Goal: Task Accomplishment & Management: Use online tool/utility

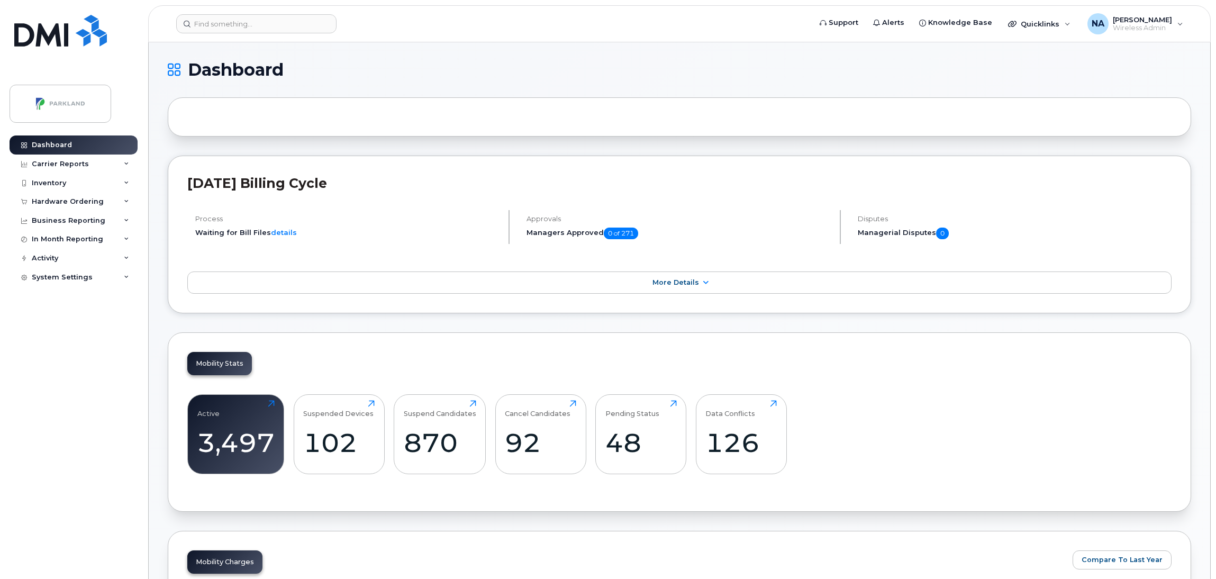
click at [941, 463] on div "Active 3,497 Click to view more Suspended Devices 102 Click to view more Suspen…" at bounding box center [679, 438] width 984 height 107
click at [258, 22] on input at bounding box center [256, 23] width 160 height 19
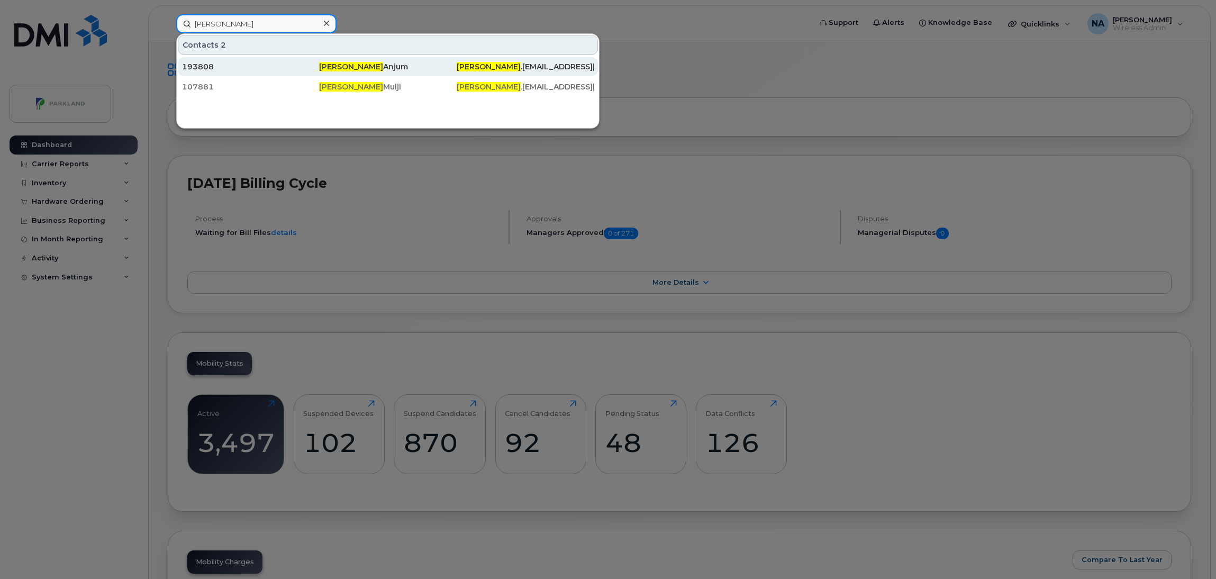
type input "nahid"
click at [395, 68] on div "Nahid Anjum" at bounding box center [387, 66] width 137 height 11
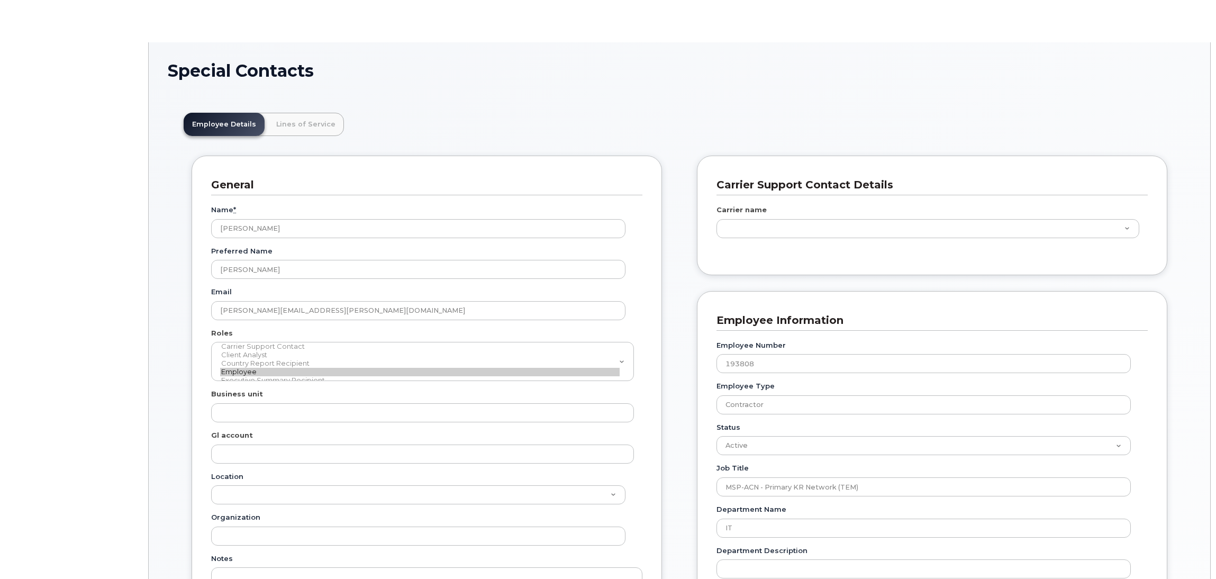
scroll to position [32, 0]
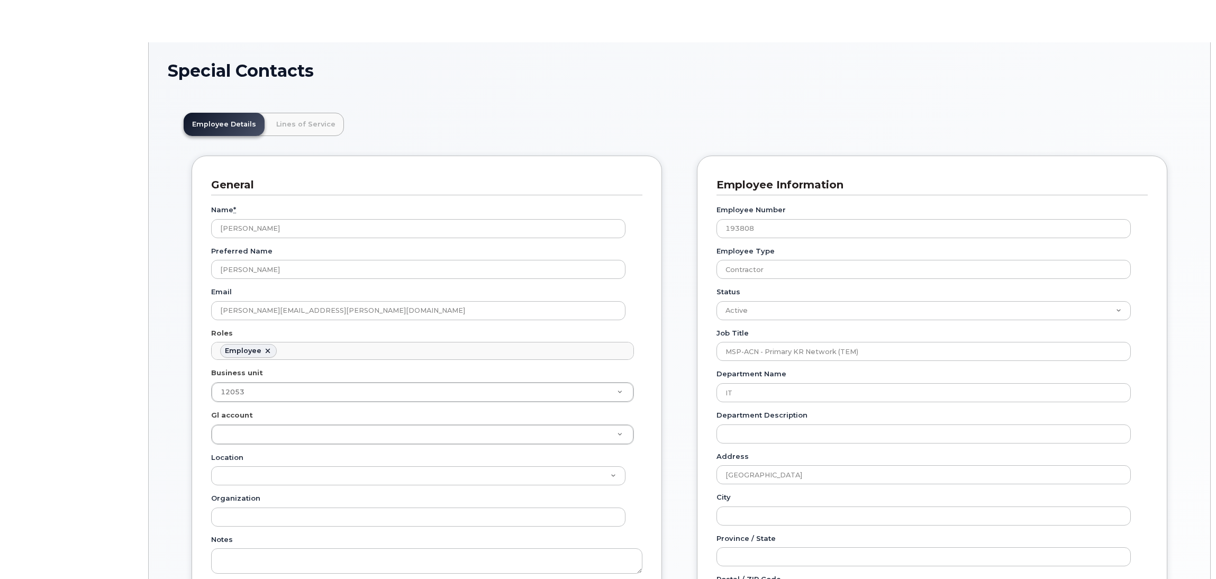
type input "5627642"
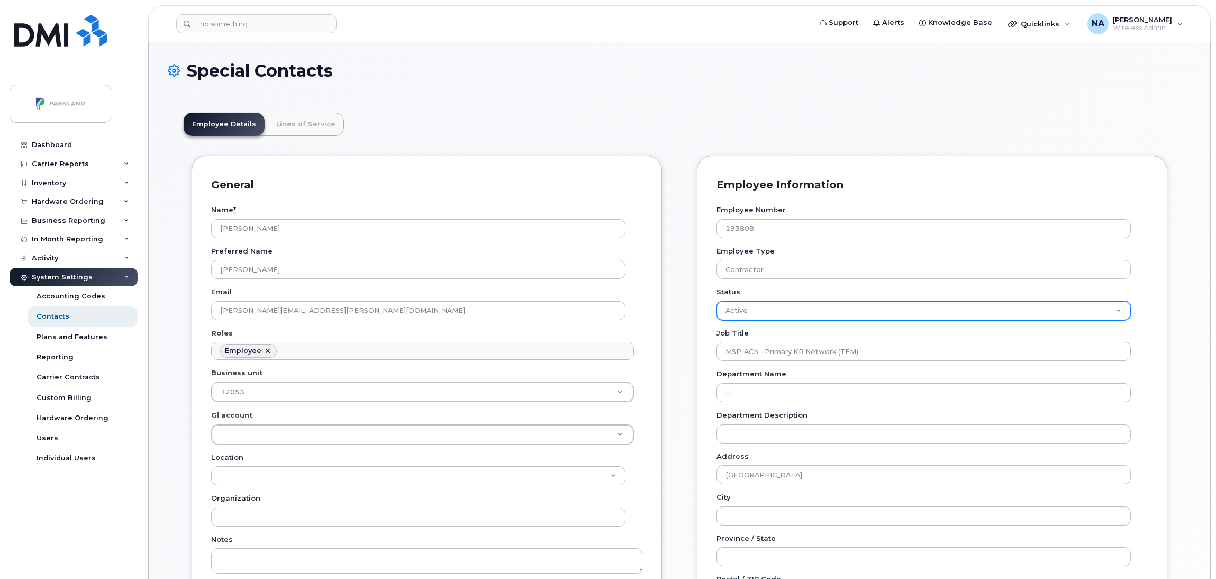
drag, startPoint x: 726, startPoint y: 306, endPoint x: 683, endPoint y: 306, distance: 43.4
click at [685, 306] on div "General Name * Nahid Anjum Preferred Name Nahid Email Nahid.Anjum@parkland.ca R…" at bounding box center [679, 520] width 991 height 728
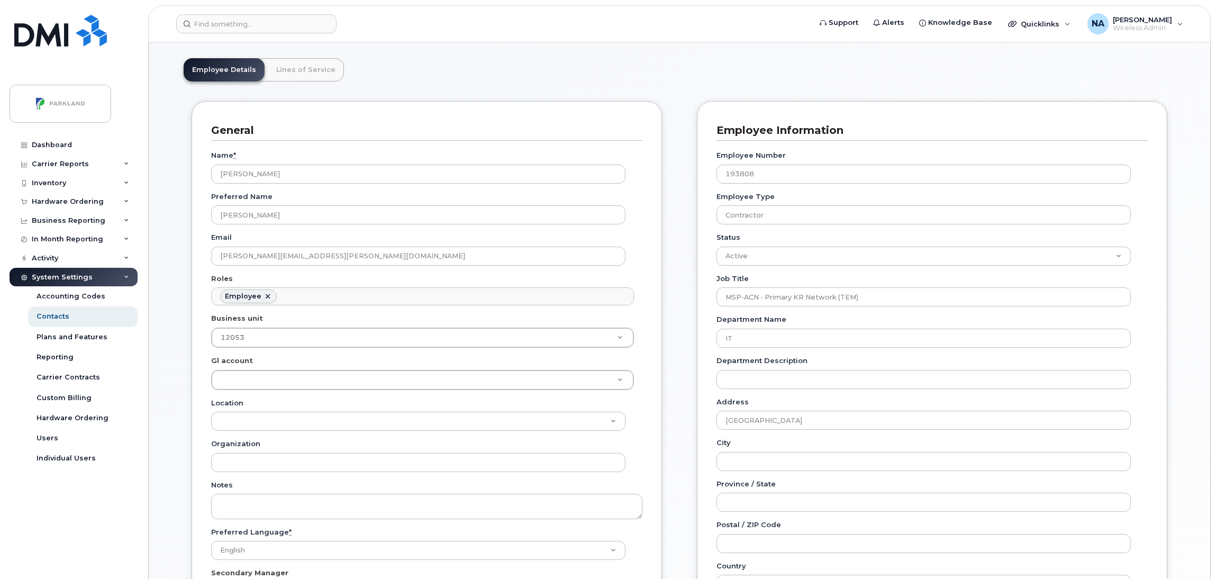
scroll to position [0, 0]
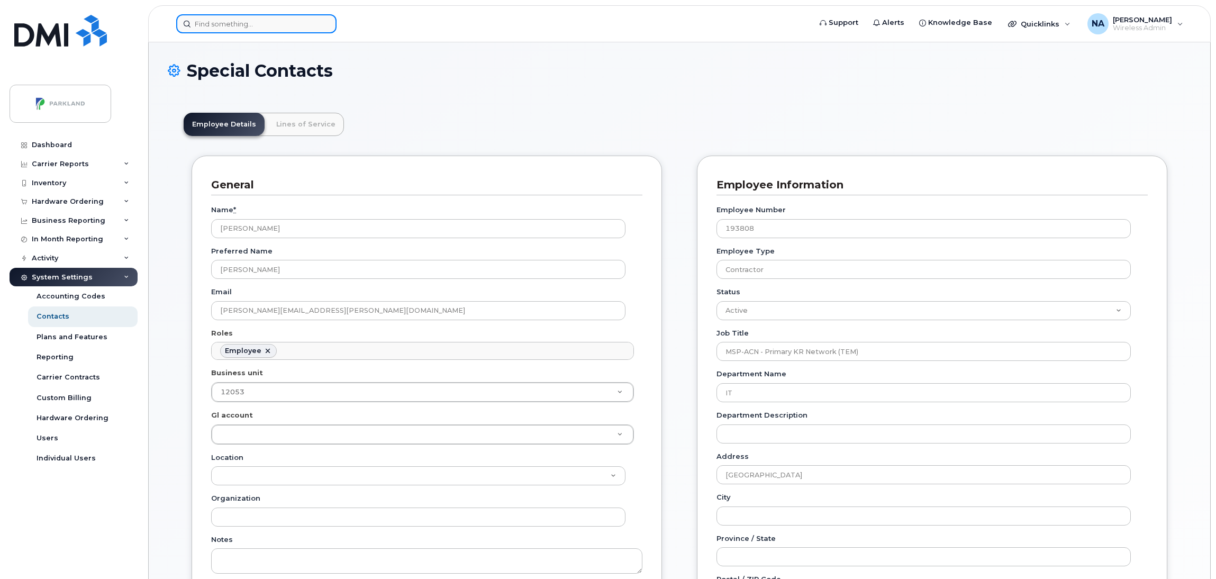
click at [228, 20] on input at bounding box center [256, 23] width 160 height 19
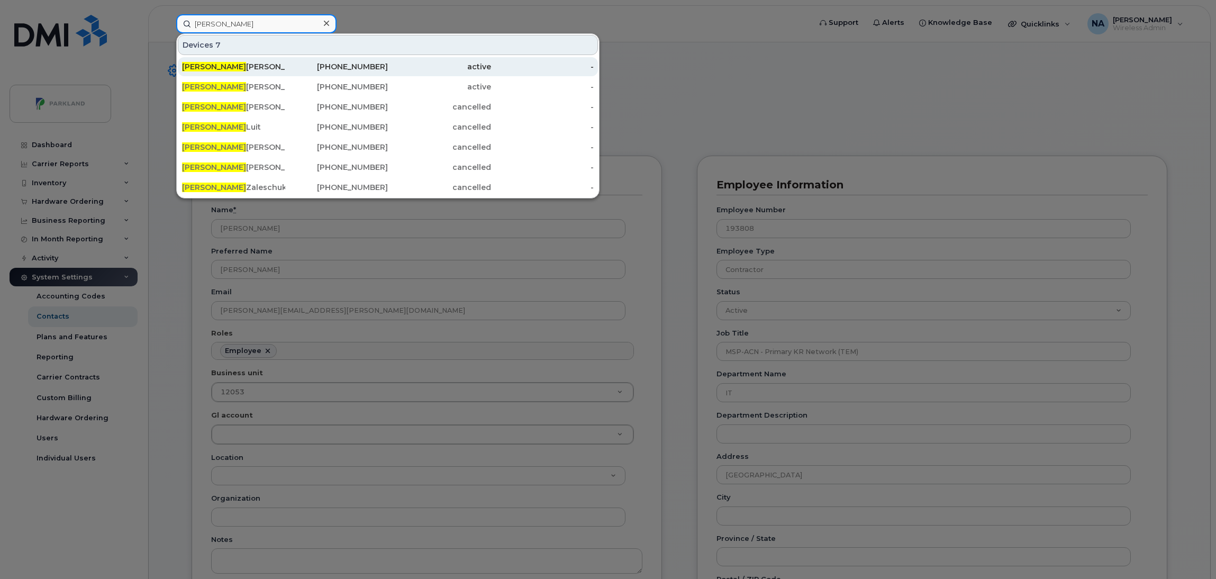
type input "joel"
click at [228, 67] on div "Joel Meyer" at bounding box center [233, 66] width 103 height 11
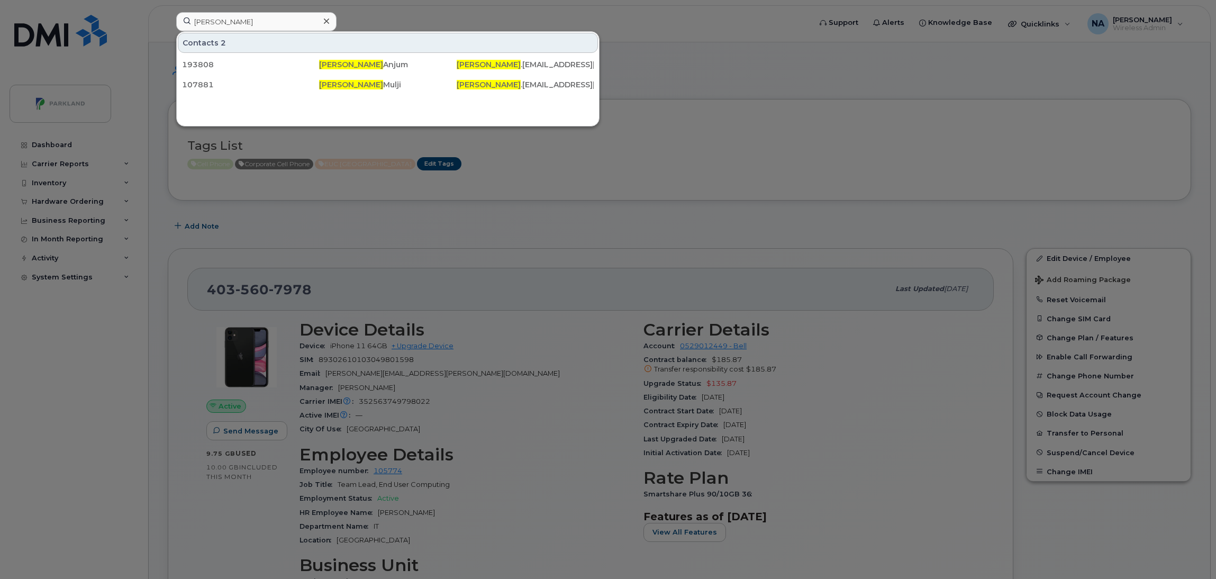
drag, startPoint x: 226, startPoint y: 22, endPoint x: 159, endPoint y: 23, distance: 67.2
click at [168, 23] on div "nahid Contacts 2 193808 Nahid Anjum Nahid .Anjum@parkland.ca 107881 Nahid Mulji…" at bounding box center [490, 23] width 644 height 23
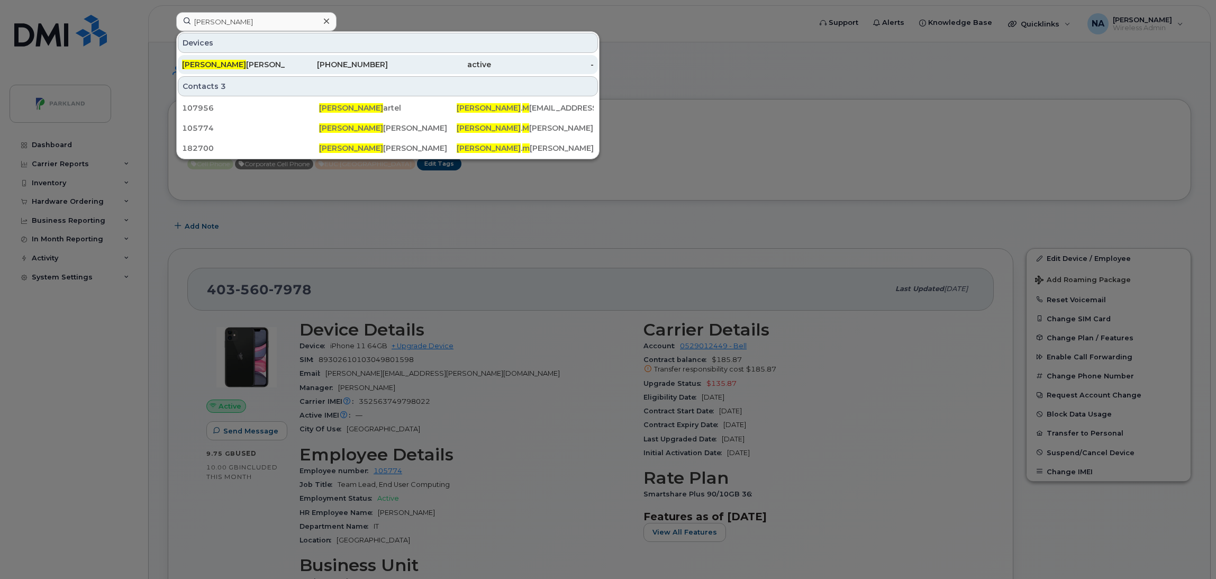
type input "joel m"
click at [338, 65] on div "403-560-7978" at bounding box center [336, 64] width 103 height 11
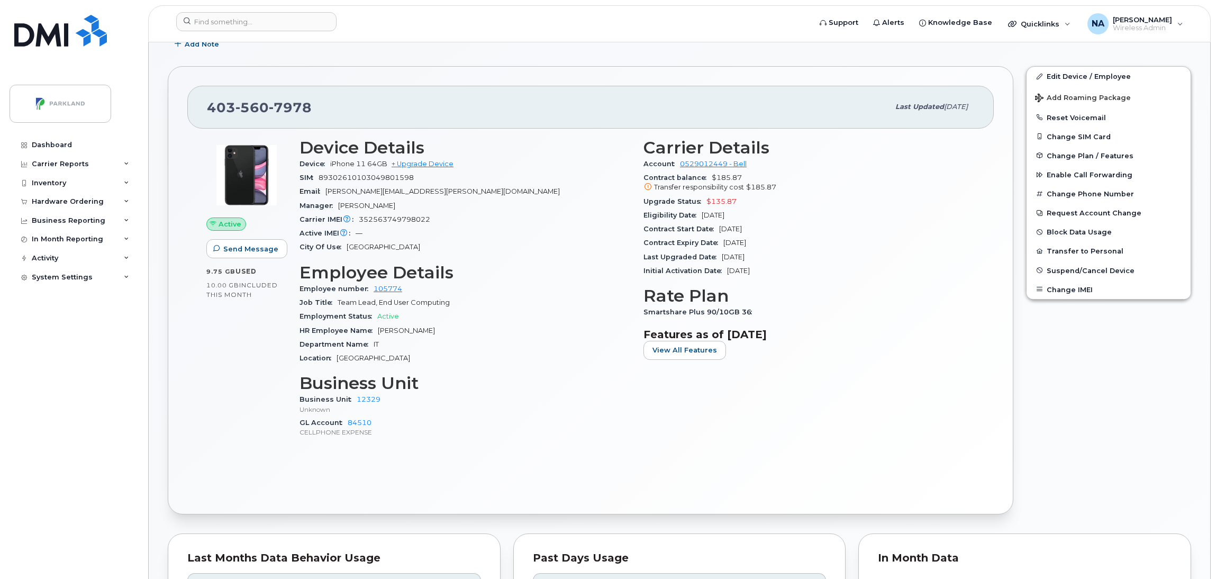
scroll to position [159, 0]
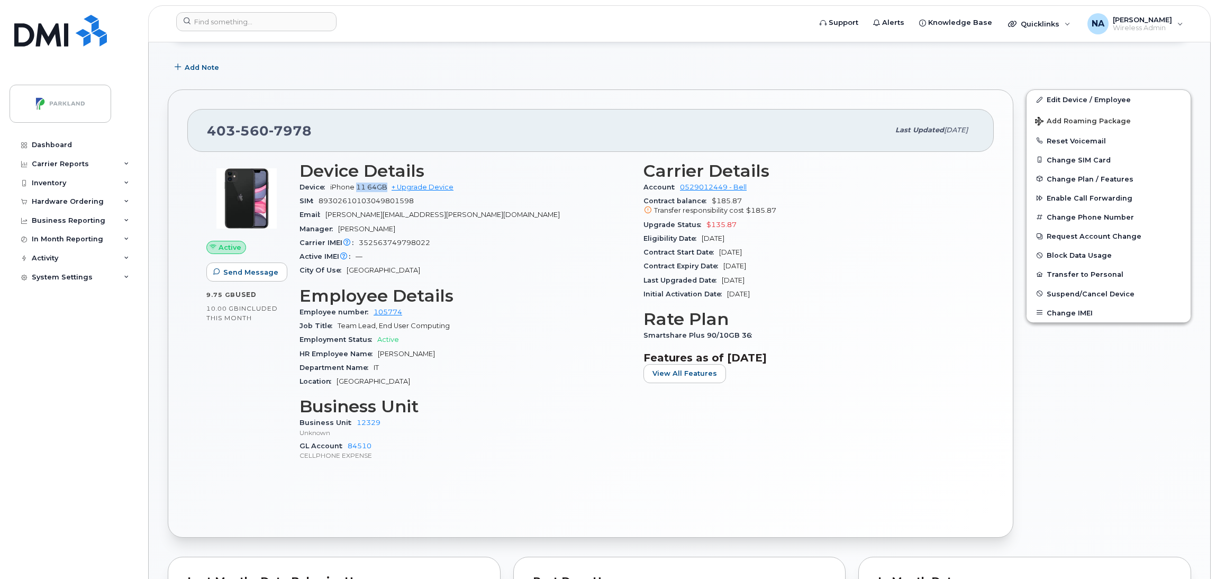
drag, startPoint x: 357, startPoint y: 188, endPoint x: 387, endPoint y: 187, distance: 30.2
click at [387, 187] on span "iPhone 11 64GB" at bounding box center [358, 187] width 57 height 8
drag, startPoint x: 329, startPoint y: 188, endPoint x: 374, endPoint y: 187, distance: 45.5
click at [374, 187] on div "Device iPhone 11 64GB + Upgrade Device" at bounding box center [464, 187] width 331 height 14
click at [567, 363] on div "Department Name IT" at bounding box center [464, 368] width 331 height 14
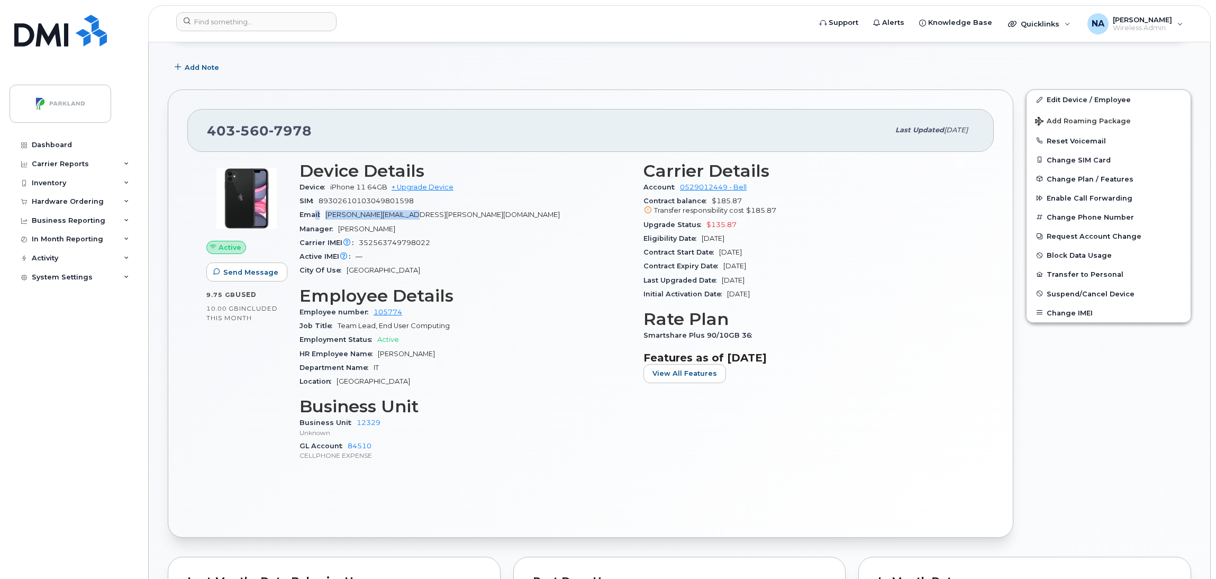
drag, startPoint x: 416, startPoint y: 217, endPoint x: 316, endPoint y: 220, distance: 100.5
click at [316, 220] on div "Email [PERSON_NAME][EMAIL_ADDRESS][PERSON_NAME][DOMAIN_NAME]" at bounding box center [464, 215] width 331 height 14
click at [456, 211] on div "Email [PERSON_NAME][EMAIL_ADDRESS][PERSON_NAME][DOMAIN_NAME]" at bounding box center [464, 215] width 331 height 14
drag, startPoint x: 423, startPoint y: 204, endPoint x: 296, endPoint y: 202, distance: 127.5
click at [296, 202] on div "Device Details Device iPhone 11 64GB + Upgrade Device SIM [TECHNICAL_ID] Email …" at bounding box center [465, 316] width 344 height 322
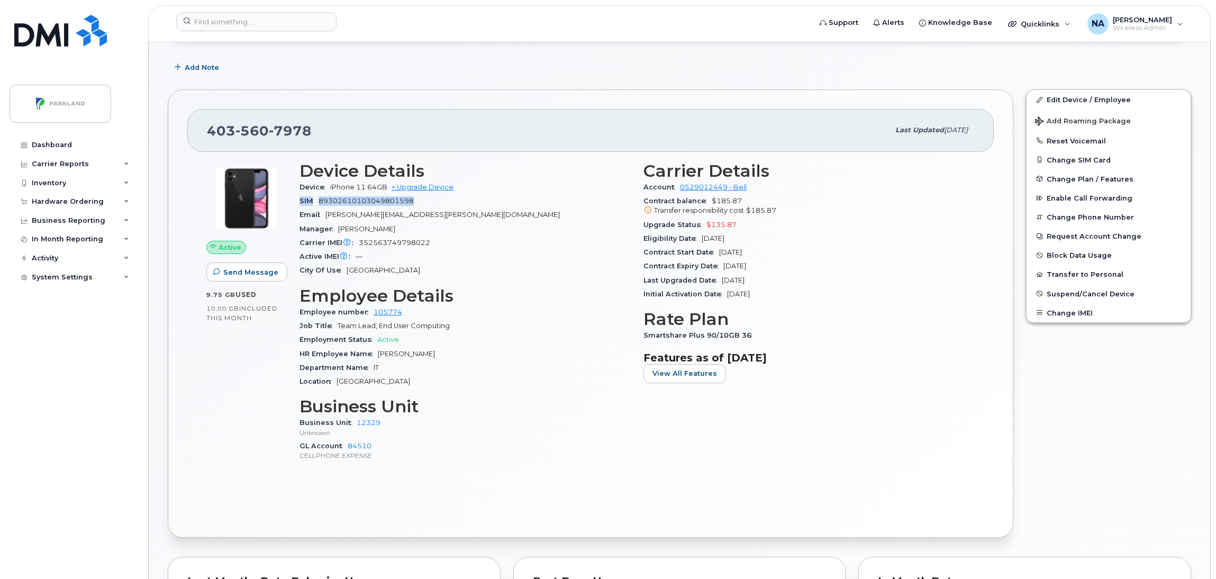
click at [434, 201] on div "SIM [TECHNICAL_ID]" at bounding box center [464, 201] width 331 height 14
drag, startPoint x: 320, startPoint y: 201, endPoint x: 417, endPoint y: 199, distance: 96.8
click at [417, 199] on div "SIM [TECHNICAL_ID]" at bounding box center [464, 201] width 331 height 14
drag, startPoint x: 424, startPoint y: 242, endPoint x: 357, endPoint y: 243, distance: 67.7
click at [357, 243] on div "Carrier IMEI Carrier IMEI is reported during the last billing cycle or change o…" at bounding box center [464, 243] width 331 height 14
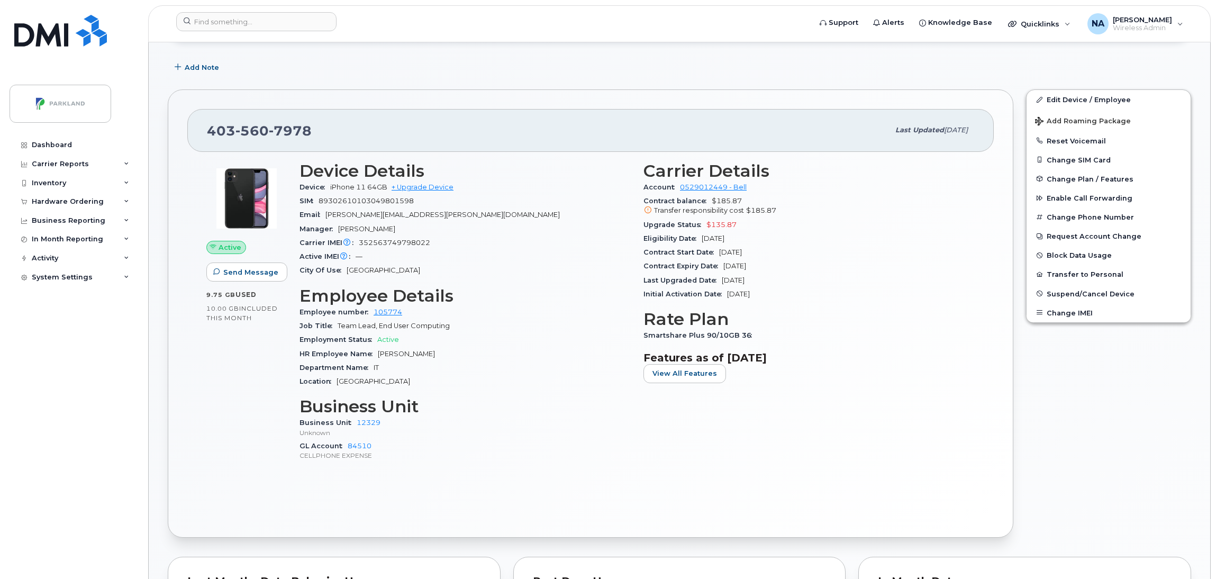
drag, startPoint x: 465, startPoint y: 243, endPoint x: 455, endPoint y: 245, distance: 10.3
click at [465, 243] on div "Carrier IMEI Carrier IMEI is reported during the last billing cycle or change o…" at bounding box center [464, 243] width 331 height 14
drag, startPoint x: 431, startPoint y: 244, endPoint x: 358, endPoint y: 243, distance: 73.0
click at [358, 243] on div "Carrier IMEI Carrier IMEI is reported during the last billing cycle or change o…" at bounding box center [464, 243] width 331 height 14
click at [462, 238] on div "Carrier IMEI Carrier IMEI is reported during the last billing cycle or change o…" at bounding box center [464, 243] width 331 height 14
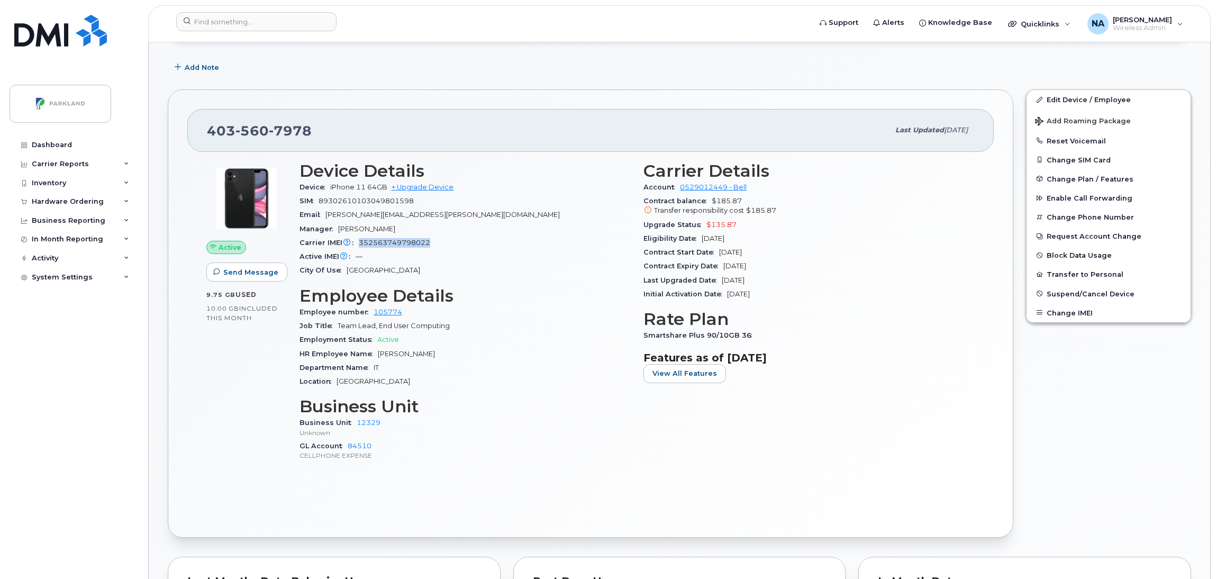
drag, startPoint x: 446, startPoint y: 243, endPoint x: 358, endPoint y: 242, distance: 87.8
click at [358, 242] on div "Carrier IMEI Carrier IMEI is reported during the last billing cycle or change o…" at bounding box center [464, 243] width 331 height 14
click at [490, 295] on h3 "Employee Details" at bounding box center [464, 295] width 331 height 19
drag, startPoint x: 340, startPoint y: 311, endPoint x: 436, endPoint y: 308, distance: 95.8
click at [436, 308] on div "Employee number 105774" at bounding box center [464, 312] width 331 height 14
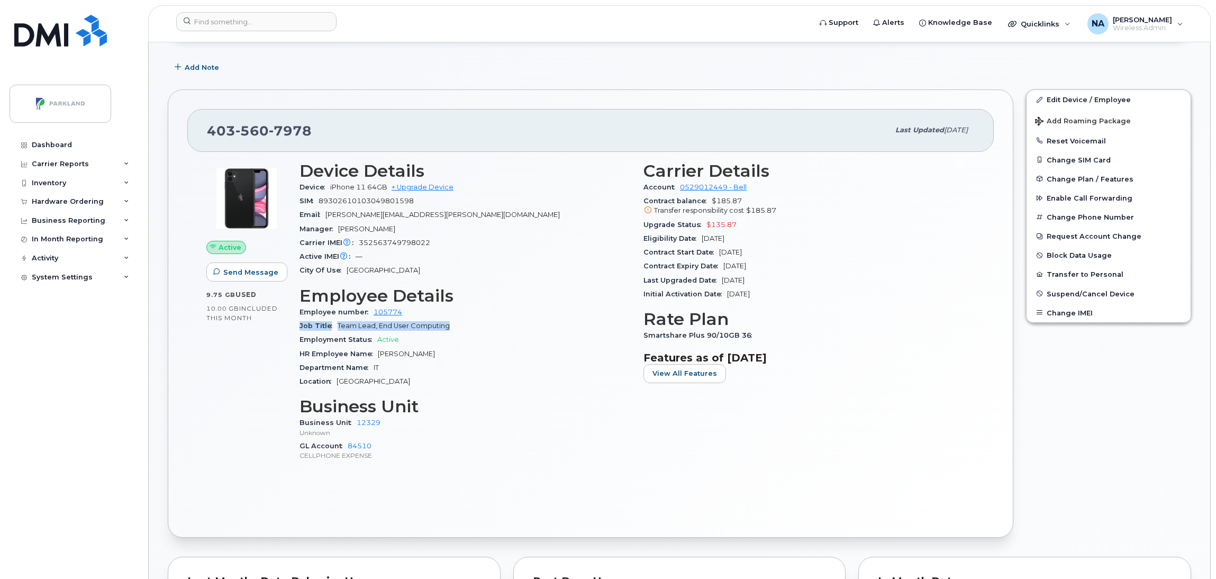
drag, startPoint x: 300, startPoint y: 329, endPoint x: 464, endPoint y: 325, distance: 164.1
click at [464, 325] on div "Job Title Team Lead, End User Computing" at bounding box center [464, 326] width 331 height 14
click at [371, 328] on span "Team Lead, End User Computing" at bounding box center [394, 326] width 112 height 8
drag, startPoint x: 413, startPoint y: 328, endPoint x: 332, endPoint y: 330, distance: 81.0
click at [332, 330] on div "Job Title Team Lead, End User Computing" at bounding box center [464, 326] width 331 height 14
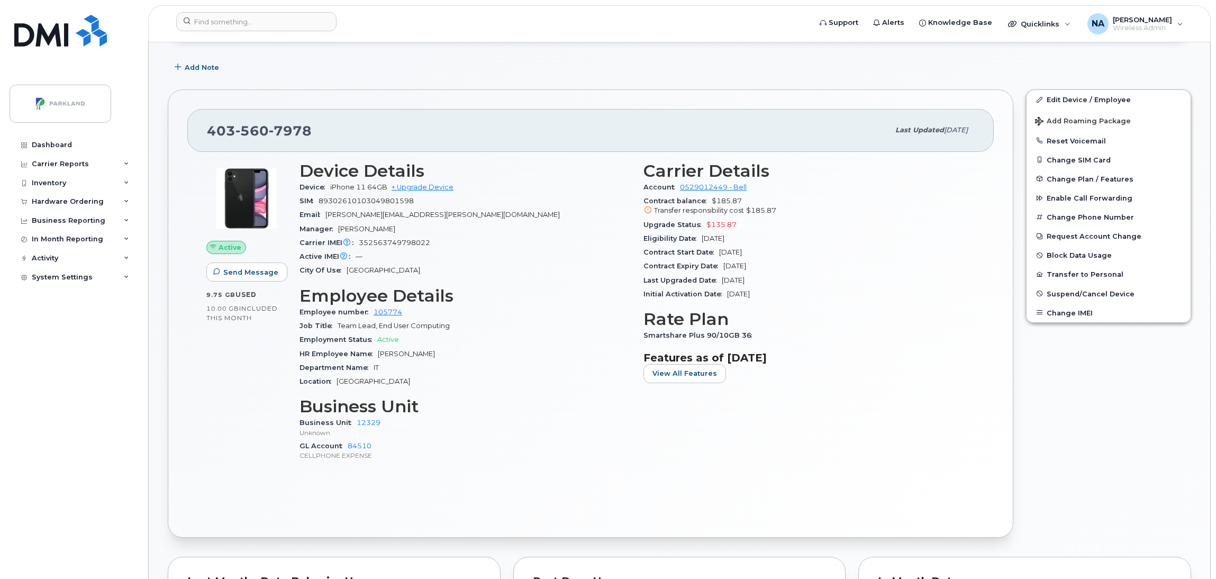
click at [479, 337] on div "Employment Status Active" at bounding box center [464, 340] width 331 height 14
drag, startPoint x: 456, startPoint y: 322, endPoint x: 331, endPoint y: 331, distance: 125.1
click at [331, 331] on div "Job Title Team Lead, End User Computing" at bounding box center [464, 326] width 331 height 14
click at [499, 384] on div "Location [GEOGRAPHIC_DATA]" at bounding box center [464, 382] width 331 height 14
drag, startPoint x: 424, startPoint y: 354, endPoint x: 313, endPoint y: 359, distance: 110.7
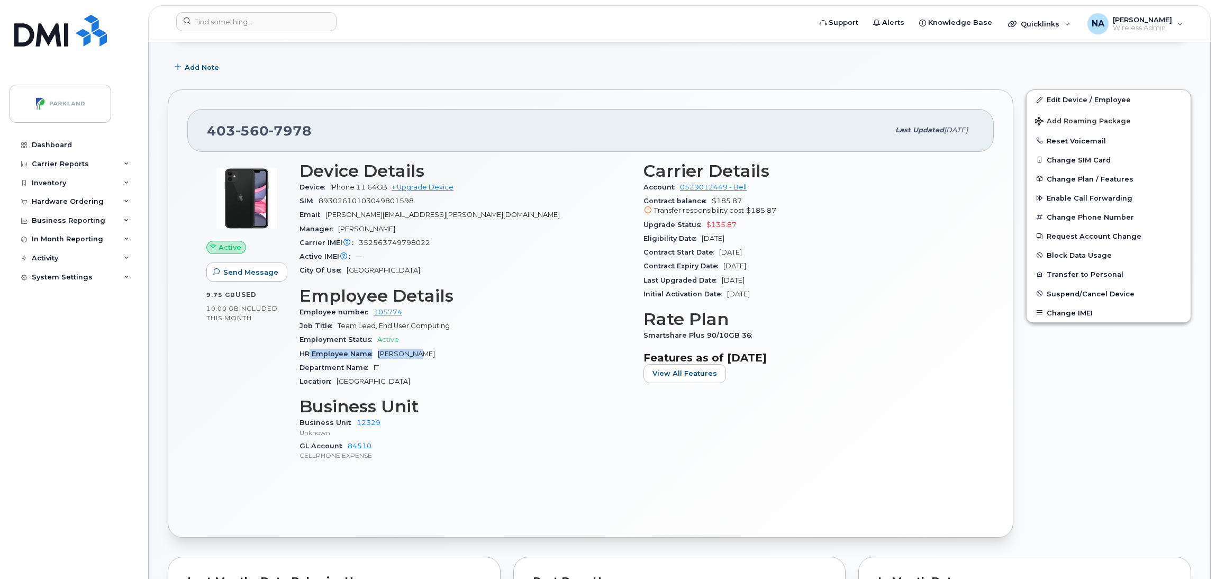
click at [310, 356] on div "HR Employee Name [PERSON_NAME]" at bounding box center [464, 354] width 331 height 14
drag, startPoint x: 343, startPoint y: 371, endPoint x: 296, endPoint y: 370, distance: 47.1
click at [296, 370] on div "Device Details Device iPhone 11 64GB + Upgrade Device SIM [TECHNICAL_ID] Email …" at bounding box center [465, 316] width 344 height 322
drag, startPoint x: 357, startPoint y: 385, endPoint x: 296, endPoint y: 384, distance: 60.9
click at [296, 384] on div "Device Details Device iPhone 11 64GB + Upgrade Device SIM [TECHNICAL_ID] Email …" at bounding box center [465, 316] width 344 height 322
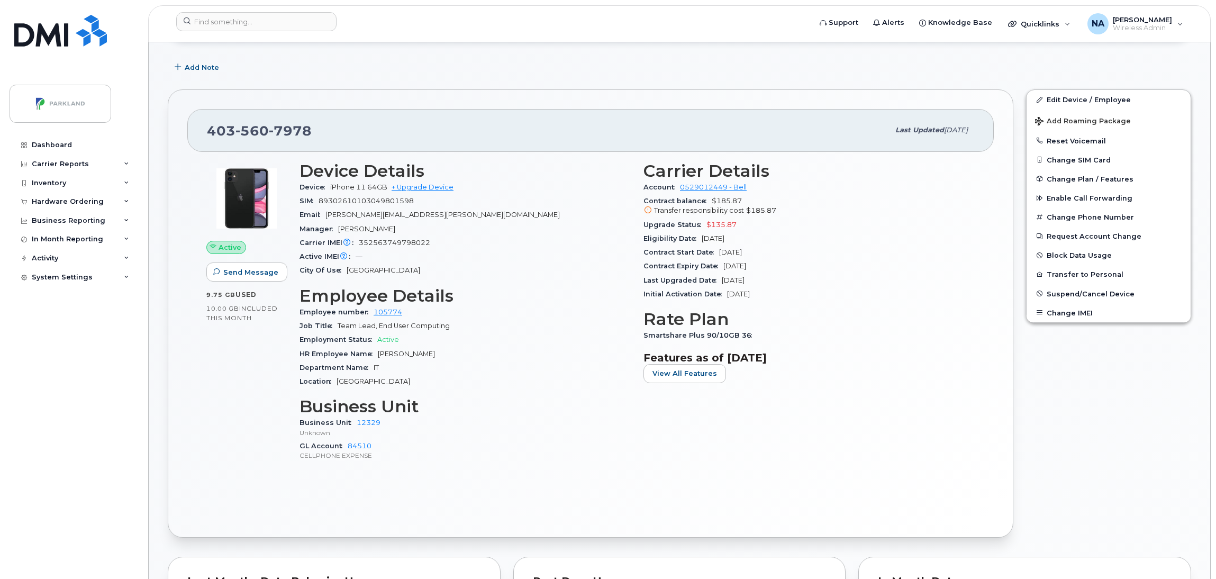
click at [529, 467] on div "Device Details Device iPhone 11 64GB + Upgrade Device SIM [TECHNICAL_ID] Email …" at bounding box center [465, 316] width 344 height 322
drag, startPoint x: 415, startPoint y: 433, endPoint x: 296, endPoint y: 420, distance: 119.8
click at [296, 420] on div "Device Details Device iPhone 11 64GB + Upgrade Device SIM [TECHNICAL_ID] Email …" at bounding box center [465, 316] width 344 height 322
drag, startPoint x: 485, startPoint y: 460, endPoint x: 799, endPoint y: 480, distance: 314.9
click at [487, 460] on p "CELLPHONE EXPENSE" at bounding box center [464, 455] width 331 height 9
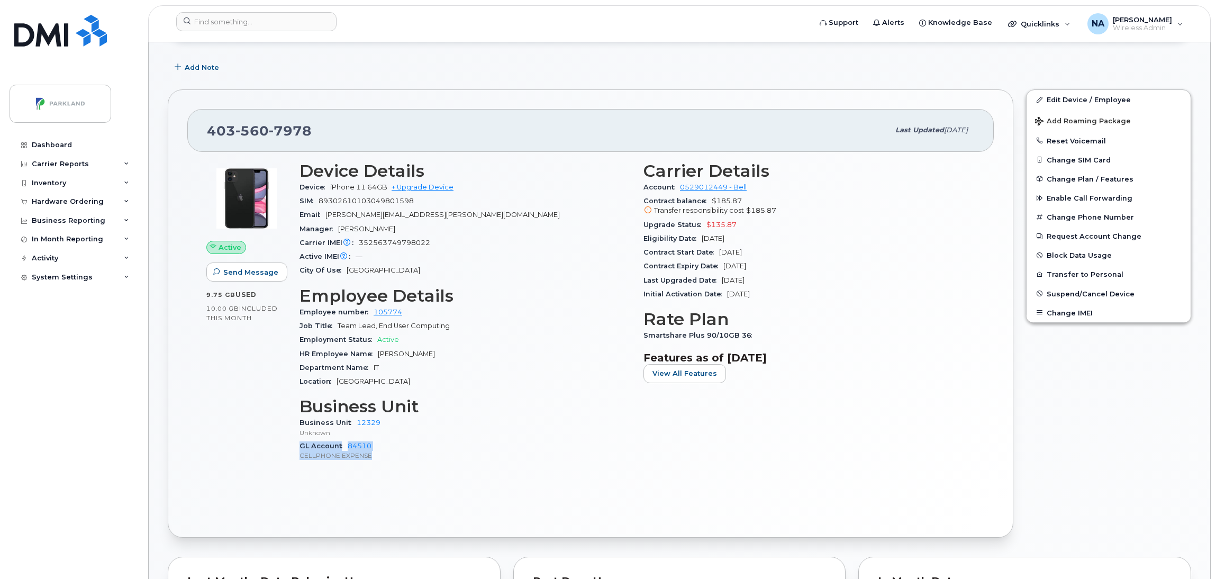
drag, startPoint x: 386, startPoint y: 461, endPoint x: 324, endPoint y: 457, distance: 62.0
click at [294, 449] on div "Device Details Device iPhone 11 64GB + Upgrade Device SIM [TECHNICAL_ID] Email …" at bounding box center [465, 316] width 344 height 322
click at [681, 460] on div "Carrier Details Account 0529012449 - Bell Contract balance $185.87 Transfer res…" at bounding box center [809, 316] width 344 height 322
drag, startPoint x: 418, startPoint y: 229, endPoint x: 297, endPoint y: 229, distance: 121.2
click at [297, 229] on div "Device Details Device iPhone 11 64GB + Upgrade Device SIM [TECHNICAL_ID] Email …" at bounding box center [465, 316] width 344 height 322
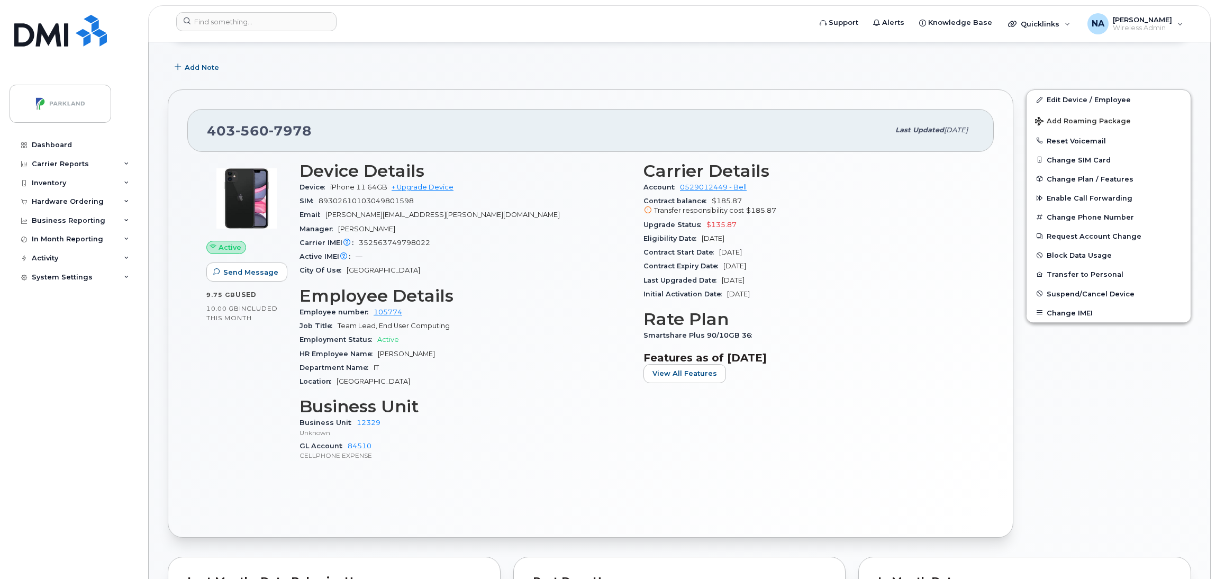
click at [307, 232] on span "Manager" at bounding box center [318, 229] width 39 height 8
drag, startPoint x: 294, startPoint y: 230, endPoint x: 422, endPoint y: 230, distance: 127.5
click at [422, 230] on div "Device Details Device iPhone 11 64GB + Upgrade Device SIM [TECHNICAL_ID] Email …" at bounding box center [465, 316] width 344 height 322
click at [321, 232] on span "Manager" at bounding box center [318, 229] width 39 height 8
drag, startPoint x: 303, startPoint y: 230, endPoint x: 445, endPoint y: 226, distance: 142.4
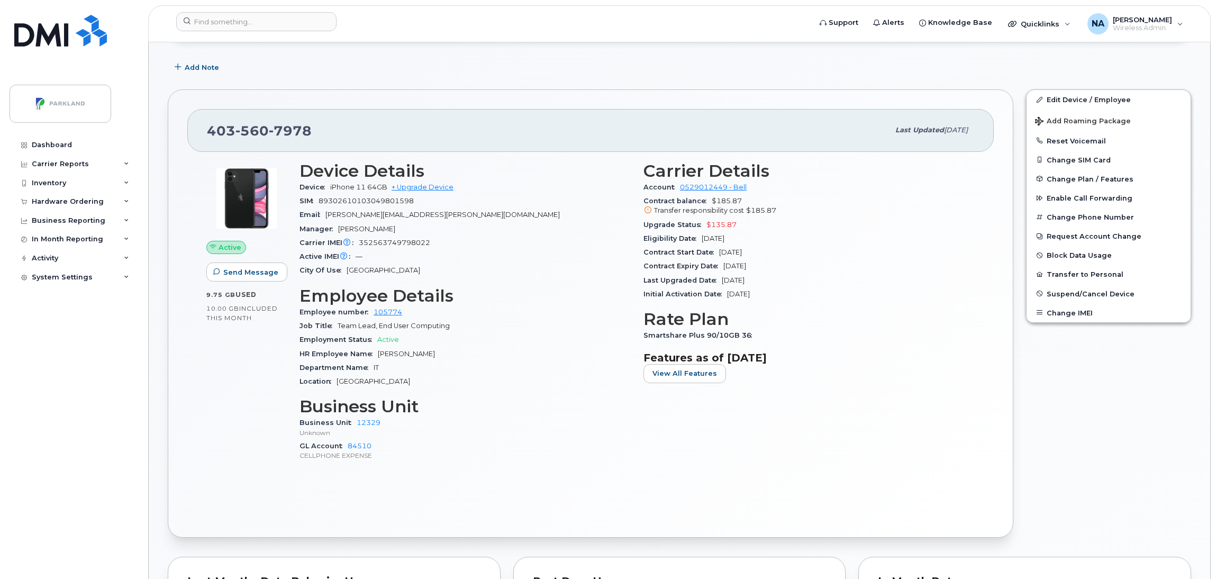
click at [445, 226] on div "Manager [PERSON_NAME]" at bounding box center [464, 229] width 331 height 14
click at [521, 414] on h3 "Business Unit" at bounding box center [464, 406] width 331 height 19
drag, startPoint x: 630, startPoint y: 187, endPoint x: 722, endPoint y: 191, distance: 92.1
click at [722, 191] on div "Device Details Device iPhone 11 64GB + Upgrade Device SIM [TECHNICAL_ID] Email …" at bounding box center [637, 316] width 688 height 322
click at [871, 203] on div "Contract balance $185.87 Transfer responsibility cost $185.87" at bounding box center [808, 206] width 331 height 24
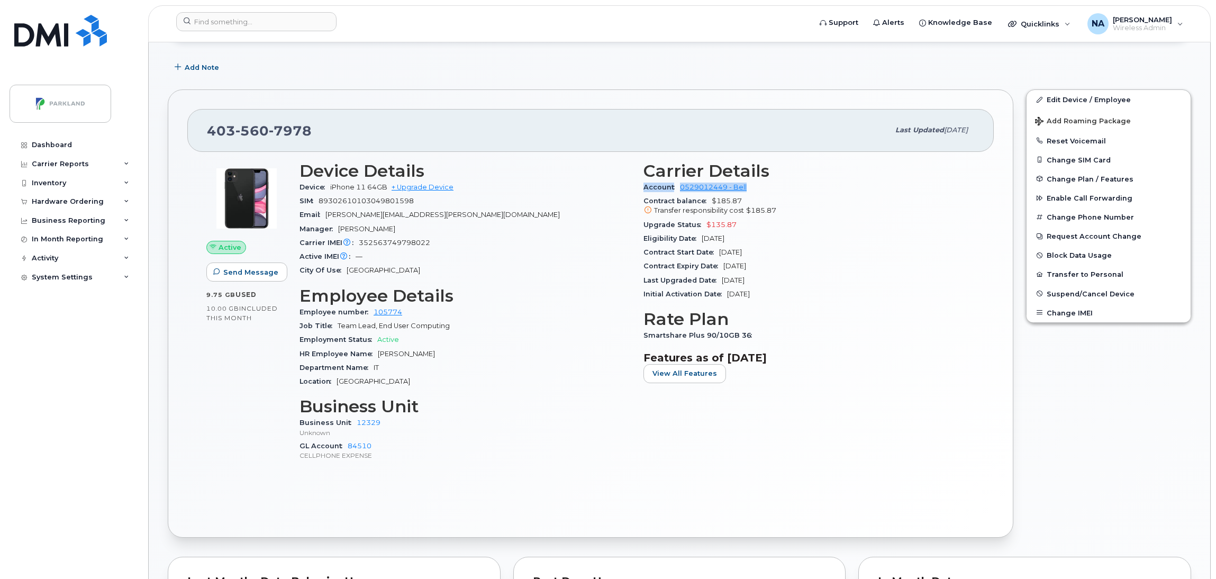
drag, startPoint x: 769, startPoint y: 188, endPoint x: 638, endPoint y: 189, distance: 131.2
click at [638, 189] on div "Carrier Details Account 0529012449 - Bell Contract balance $185.87 Transfer res…" at bounding box center [809, 316] width 344 height 322
click at [919, 366] on section "Features as of [DATE] View All Features" at bounding box center [808, 367] width 331 height 32
drag, startPoint x: 766, startPoint y: 190, endPoint x: 643, endPoint y: 191, distance: 123.3
click at [643, 191] on div "Account 0529012449 - Bell" at bounding box center [808, 187] width 331 height 14
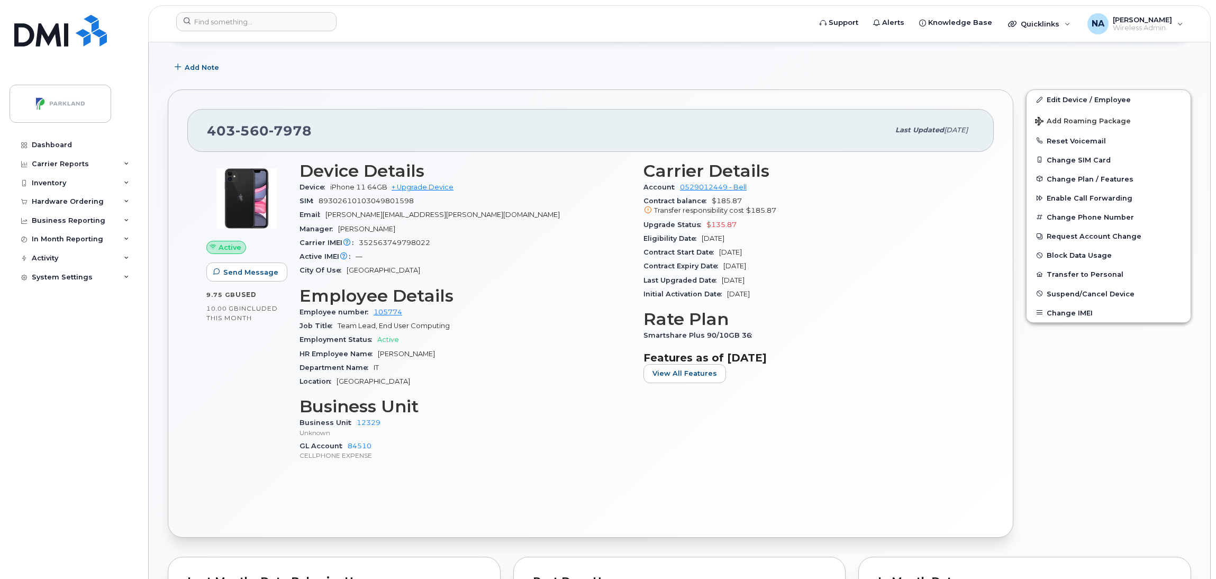
drag, startPoint x: 863, startPoint y: 226, endPoint x: 852, endPoint y: 220, distance: 12.6
click at [863, 226] on div "Upgrade Status $135.87" at bounding box center [808, 225] width 331 height 14
drag, startPoint x: 763, startPoint y: 187, endPoint x: 642, endPoint y: 189, distance: 121.2
click at [642, 189] on div "Carrier Details Account 0529012449 - Bell Contract balance $185.87 Transfer res…" at bounding box center [809, 316] width 344 height 322
drag, startPoint x: 864, startPoint y: 302, endPoint x: 868, endPoint y: 306, distance: 6.0
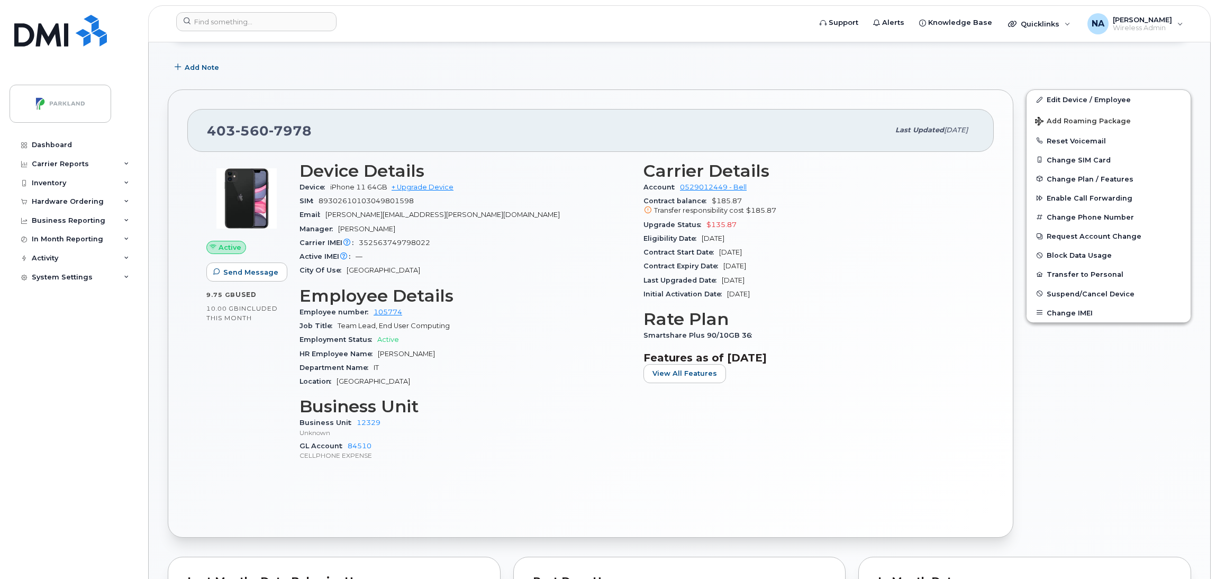
click at [864, 302] on div "Carrier Details Account 0529012449 - Bell Contract balance $185.87 Transfer res…" at bounding box center [809, 316] width 344 height 322
click at [827, 184] on div "Account 0529012449 - Bell" at bounding box center [808, 187] width 331 height 14
drag, startPoint x: 642, startPoint y: 201, endPoint x: 769, endPoint y: 206, distance: 126.6
click at [769, 206] on div "Carrier Details Account 0529012449 - Bell Contract balance $185.87 Transfer res…" at bounding box center [809, 316] width 344 height 322
click at [825, 268] on div "Contract Expiry Date [DATE]" at bounding box center [808, 266] width 331 height 14
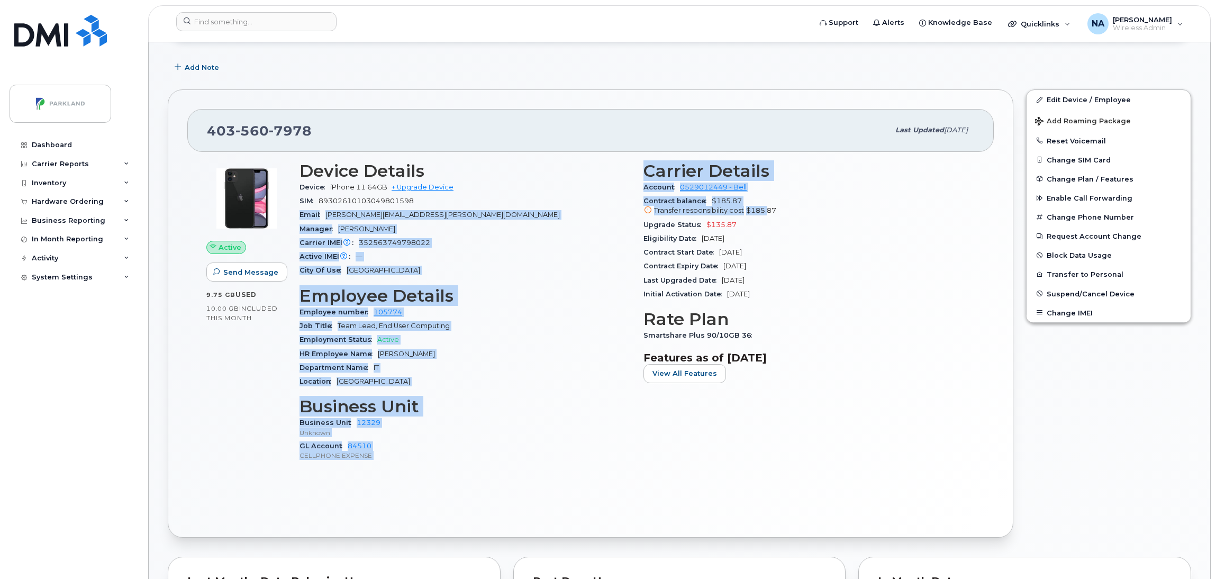
drag, startPoint x: 631, startPoint y: 201, endPoint x: 768, endPoint y: 206, distance: 136.6
click at [767, 206] on div "Device Details Device iPhone 11 64GB + Upgrade Device SIM [TECHNICAL_ID] Email …" at bounding box center [637, 316] width 688 height 322
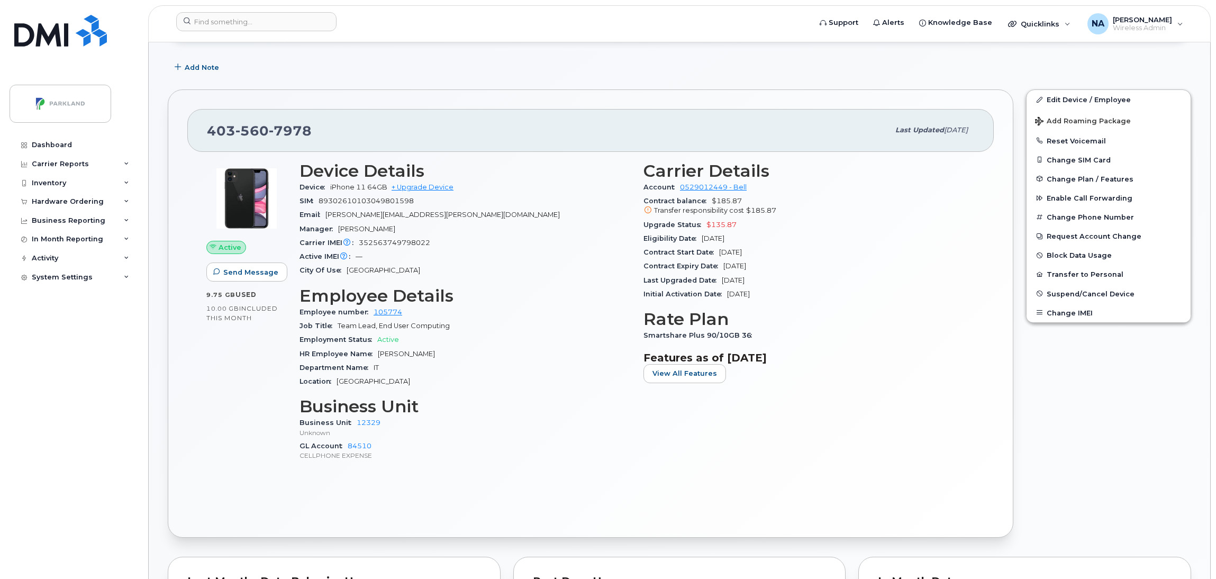
click at [830, 254] on div "Contract Start Date [DATE]" at bounding box center [808, 252] width 331 height 14
click at [518, 289] on h3 "Employee Details" at bounding box center [464, 295] width 331 height 19
click at [519, 290] on h3 "Employee Details" at bounding box center [464, 295] width 331 height 19
drag, startPoint x: 777, startPoint y: 252, endPoint x: 715, endPoint y: 256, distance: 61.5
click at [715, 256] on div "Contract Start Date [DATE]" at bounding box center [808, 252] width 331 height 14
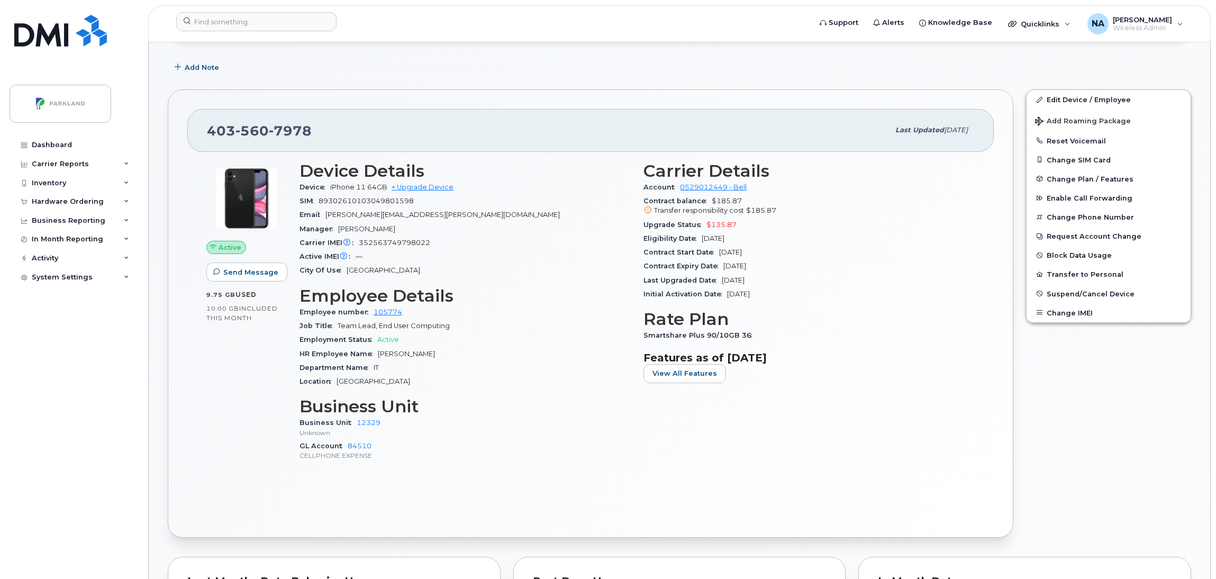
drag, startPoint x: 640, startPoint y: 253, endPoint x: 763, endPoint y: 257, distance: 122.8
click at [763, 257] on div "Carrier Details Account 0529012449 - Bell Contract balance $185.87 Transfer res…" at bounding box center [809, 316] width 344 height 322
drag, startPoint x: 642, startPoint y: 267, endPoint x: 781, endPoint y: 269, distance: 139.2
click at [781, 269] on div "Carrier Details Account 0529012449 - Bell Contract balance $185.87 Transfer res…" at bounding box center [809, 316] width 344 height 322
click at [802, 267] on div "Contract Expiry Date [DATE]" at bounding box center [808, 266] width 331 height 14
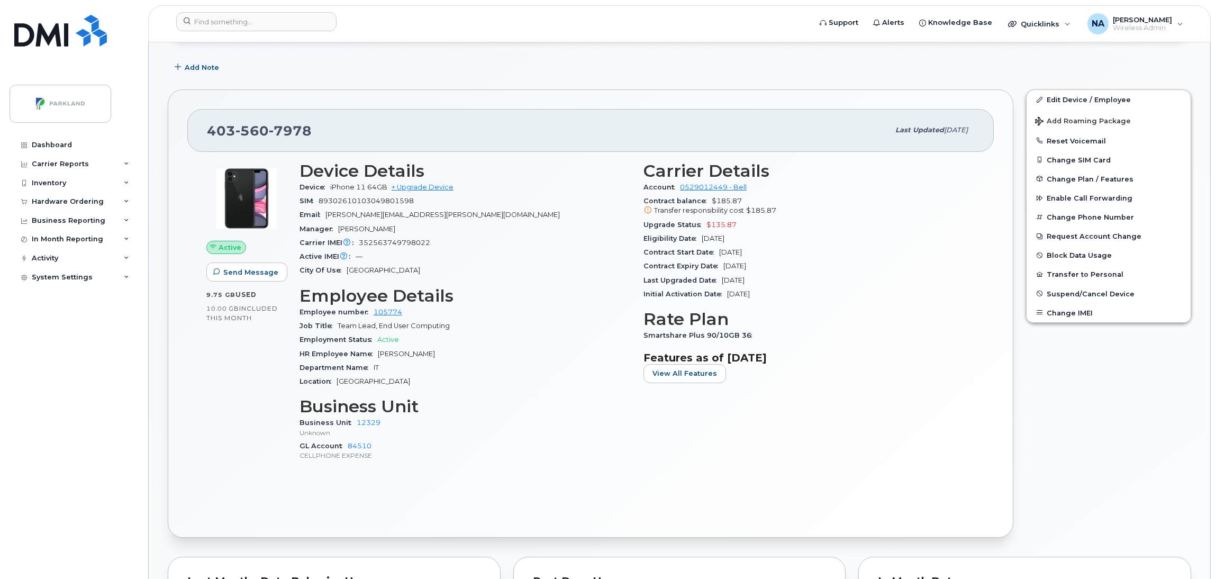
drag, startPoint x: 724, startPoint y: 252, endPoint x: 772, endPoint y: 265, distance: 49.3
click at [772, 265] on section "Carrier Details Account 0529012449 - Bell Contract balance $185.87 Transfer res…" at bounding box center [808, 231] width 331 height 140
click at [834, 256] on div "Contract Start Date [DATE]" at bounding box center [808, 252] width 331 height 14
drag, startPoint x: 760, startPoint y: 197, endPoint x: 638, endPoint y: 203, distance: 122.9
click at [638, 203] on div "Carrier Details Account 0529012449 - Bell Contract balance $185.87 Transfer res…" at bounding box center [809, 316] width 344 height 322
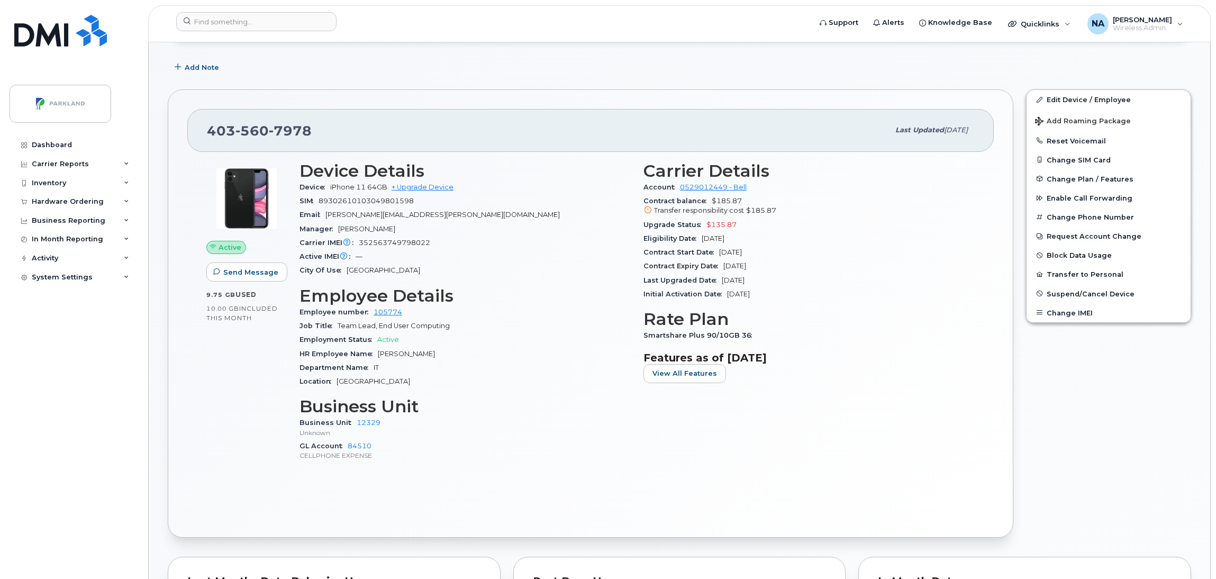
click at [850, 230] on div "Upgrade Status $135.87" at bounding box center [808, 225] width 331 height 14
drag, startPoint x: 742, startPoint y: 201, endPoint x: 707, endPoint y: 201, distance: 34.9
click at [707, 201] on div "Contract balance $185.87 Transfer responsibility cost $185.87" at bounding box center [808, 206] width 331 height 24
drag, startPoint x: 641, startPoint y: 201, endPoint x: 747, endPoint y: 195, distance: 106.5
click at [747, 195] on div "Carrier Details Account 0529012449 - Bell Contract balance $185.87 Transfer res…" at bounding box center [809, 316] width 344 height 322
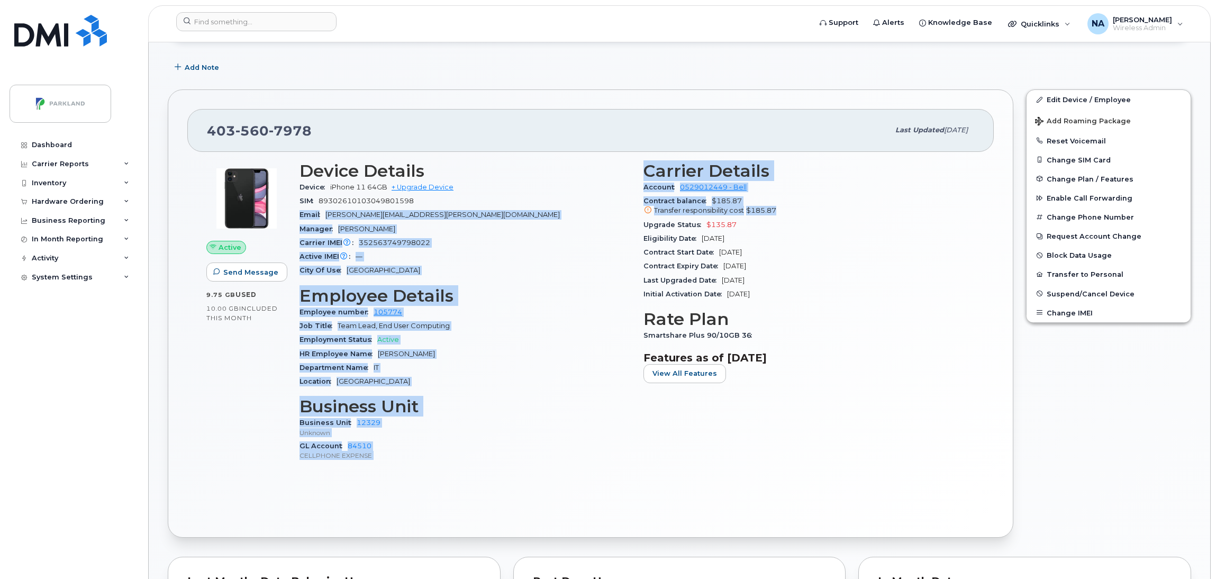
drag, startPoint x: 796, startPoint y: 214, endPoint x: 626, endPoint y: 198, distance: 170.0
click at [626, 198] on div "Device Details Device iPhone 11 64GB + Upgrade Device SIM [TECHNICAL_ID] Email …" at bounding box center [637, 316] width 688 height 322
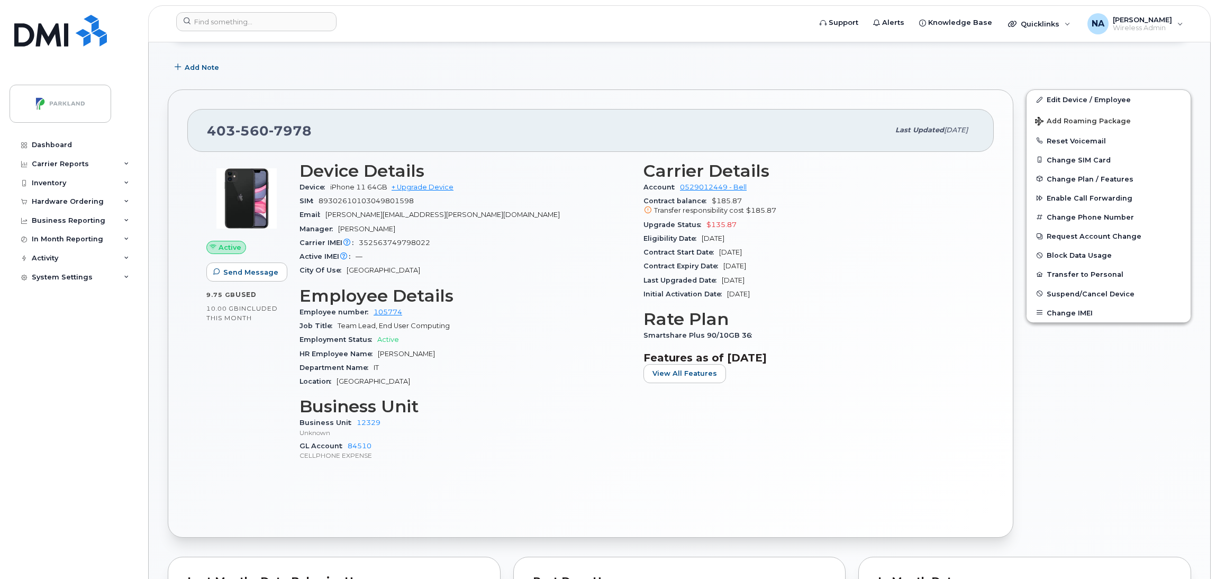
click at [869, 235] on div "Eligibility Date [DATE]" at bounding box center [808, 239] width 331 height 14
drag, startPoint x: 637, startPoint y: 203, endPoint x: 745, endPoint y: 198, distance: 108.0
click at [745, 198] on div "Carrier Details Account 0529012449 - Bell Contract balance $185.87 Transfer res…" at bounding box center [809, 316] width 344 height 322
drag, startPoint x: 861, startPoint y: 315, endPoint x: 836, endPoint y: 298, distance: 29.8
click at [864, 315] on h3 "Rate Plan" at bounding box center [808, 319] width 331 height 19
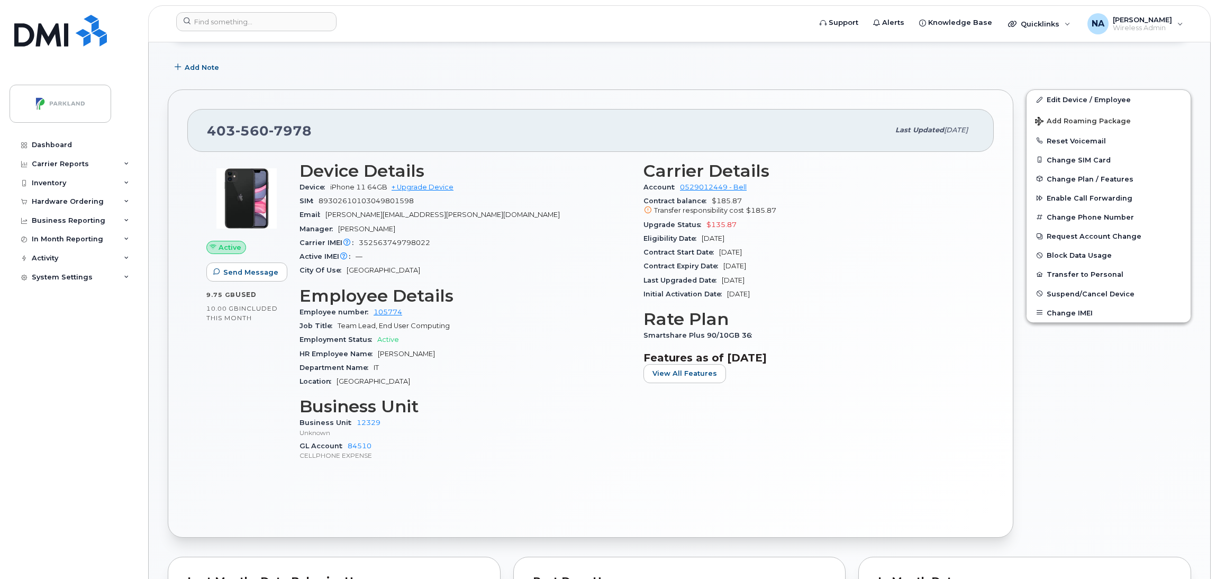
drag, startPoint x: 771, startPoint y: 264, endPoint x: 720, endPoint y: 268, distance: 51.5
click at [720, 268] on div "Contract Expiry Date [DATE]" at bounding box center [808, 266] width 331 height 14
click at [782, 268] on div "Contract Expiry Date [DATE]" at bounding box center [808, 266] width 331 height 14
drag, startPoint x: 748, startPoint y: 203, endPoint x: 642, endPoint y: 202, distance: 105.8
click at [642, 202] on div "Carrier Details Account 0529012449 - Bell Contract balance $185.87 Transfer res…" at bounding box center [809, 316] width 344 height 322
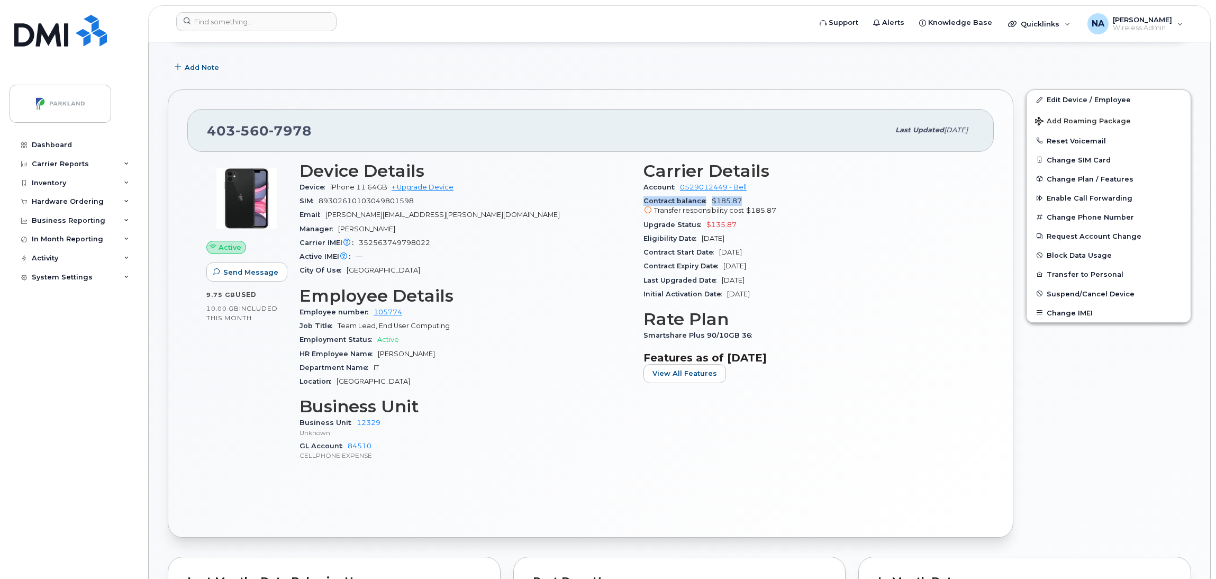
click at [741, 198] on div "Contract balance $185.87 Transfer responsibility cost $185.87" at bounding box center [808, 206] width 331 height 24
drag, startPoint x: 747, startPoint y: 204, endPoint x: 709, endPoint y: 204, distance: 37.6
click at [709, 204] on div "Contract balance $185.87 Transfer responsibility cost $185.87" at bounding box center [808, 206] width 331 height 24
click at [832, 212] on div "Transfer responsibility cost $185.87" at bounding box center [808, 211] width 331 height 10
drag, startPoint x: 751, startPoint y: 195, endPoint x: 643, endPoint y: 204, distance: 108.3
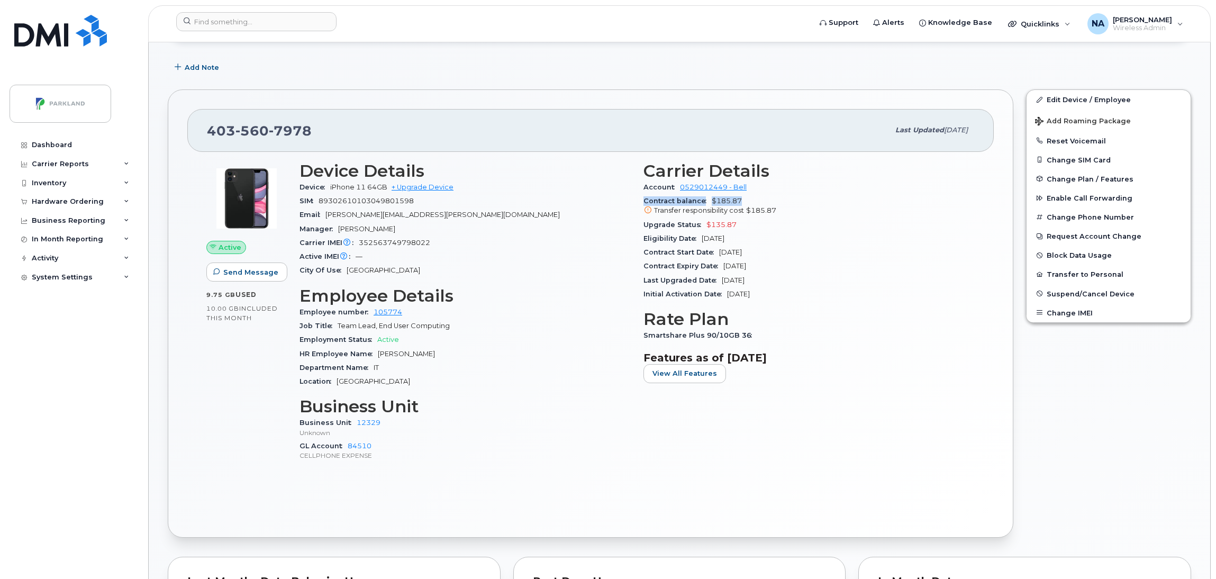
click at [643, 204] on div "Contract balance $185.87 Transfer responsibility cost $185.87" at bounding box center [808, 206] width 331 height 24
click at [757, 207] on span "$185.87" at bounding box center [761, 210] width 30 height 8
drag, startPoint x: 748, startPoint y: 204, endPoint x: 640, endPoint y: 203, distance: 107.9
click at [640, 203] on div "Carrier Details Account 0529012449 - Bell Contract balance $185.87 Transfer res…" at bounding box center [809, 316] width 344 height 322
click at [820, 333] on div "Smartshare Plus 90/10GB 36" at bounding box center [808, 336] width 331 height 14
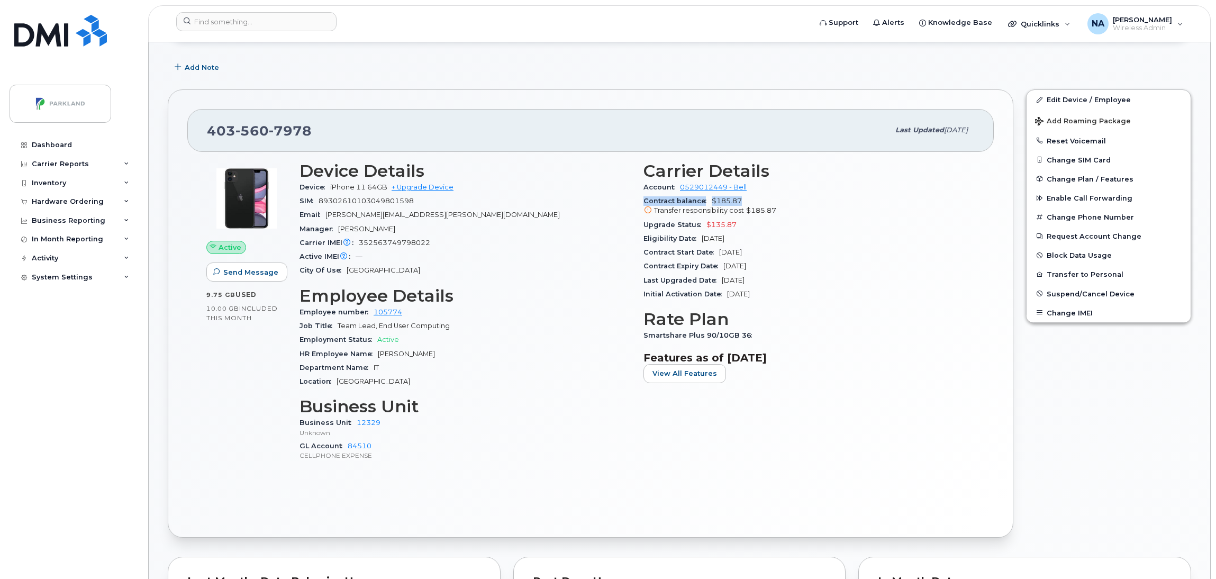
drag, startPoint x: 749, startPoint y: 199, endPoint x: 651, endPoint y: 204, distance: 97.4
click at [645, 202] on div "Contract balance $185.87 Transfer responsibility cost $185.87" at bounding box center [808, 206] width 331 height 24
drag, startPoint x: 645, startPoint y: 314, endPoint x: 754, endPoint y: 310, distance: 108.5
click at [754, 310] on h3 "Rate Plan" at bounding box center [808, 319] width 331 height 19
click at [861, 363] on h3 "Features as of [DATE]" at bounding box center [808, 357] width 331 height 13
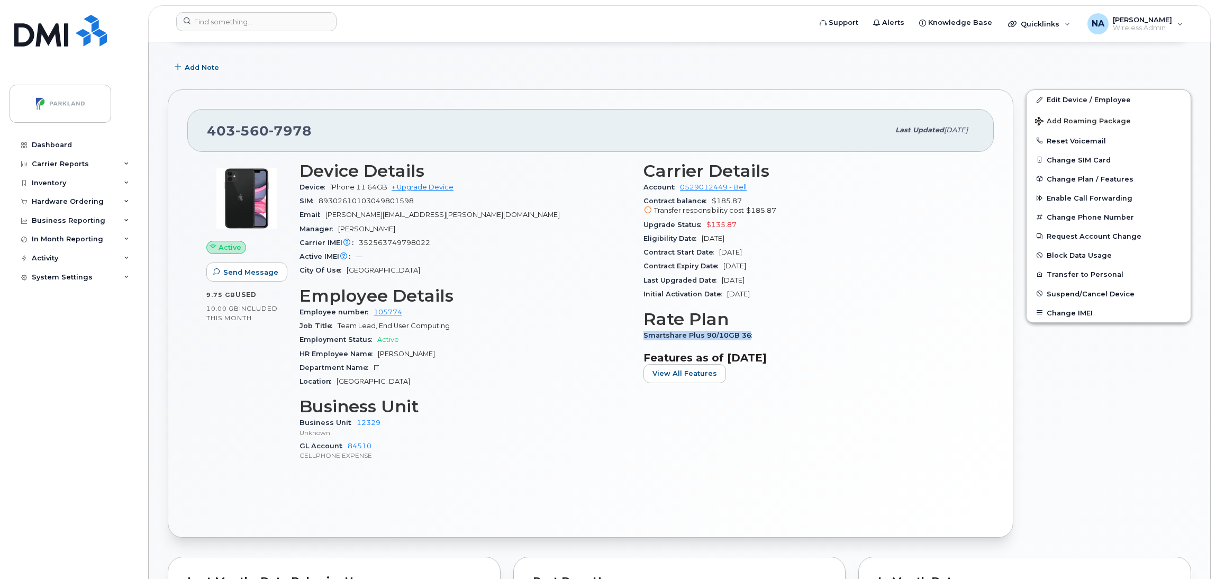
drag, startPoint x: 642, startPoint y: 333, endPoint x: 774, endPoint y: 334, distance: 131.7
click at [774, 334] on div "Carrier Details Account 0529012449 - Bell Contract balance $185.87 Transfer res…" at bounding box center [809, 316] width 344 height 322
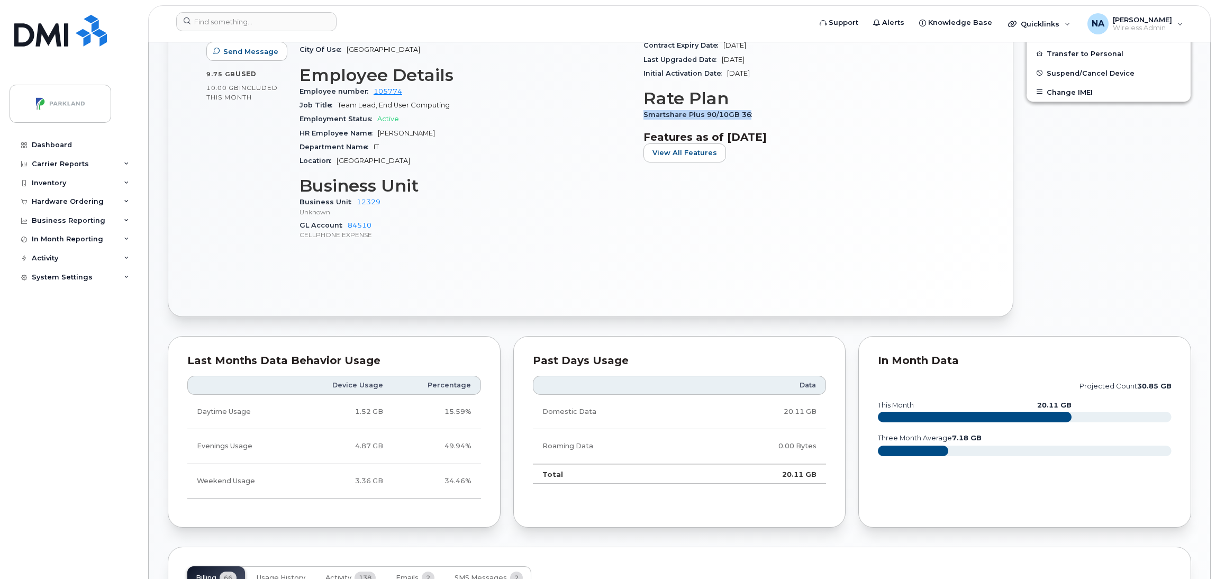
scroll to position [238, 0]
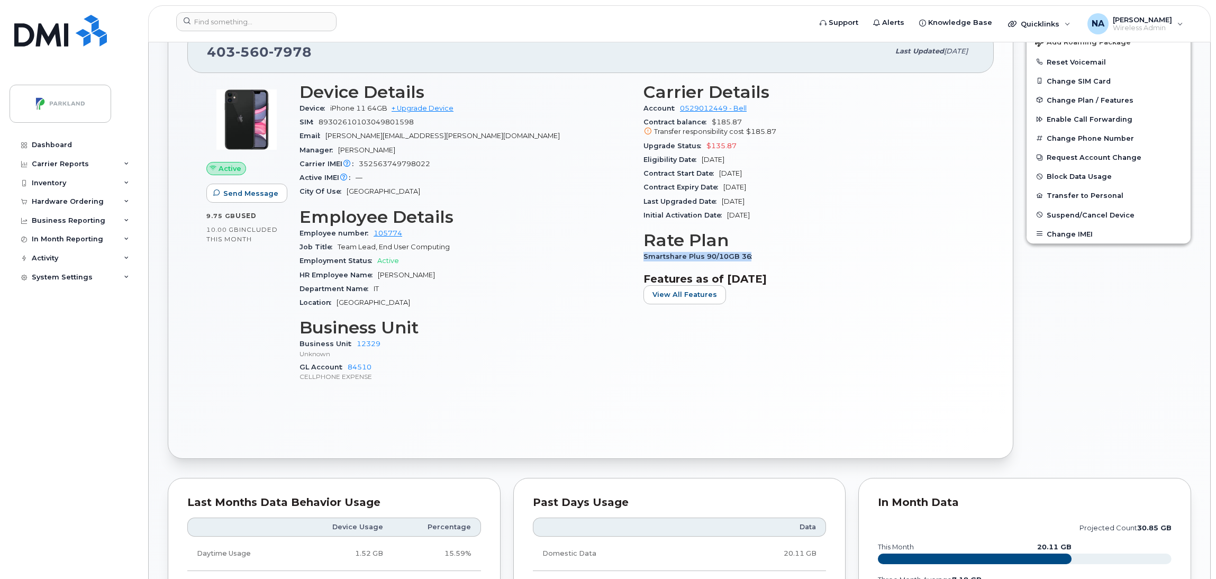
drag, startPoint x: 783, startPoint y: 254, endPoint x: 763, endPoint y: 255, distance: 20.1
click at [782, 254] on div "Smartshare Plus 90/10GB 36" at bounding box center [808, 257] width 331 height 14
click at [649, 258] on span "Smartshare Plus 90/10GB 36" at bounding box center [700, 256] width 114 height 8
drag, startPoint x: 642, startPoint y: 255, endPoint x: 760, endPoint y: 252, distance: 118.0
click at [760, 252] on div "Carrier Details Account 0529012449 - Bell Contract balance $185.87 Transfer res…" at bounding box center [809, 237] width 344 height 322
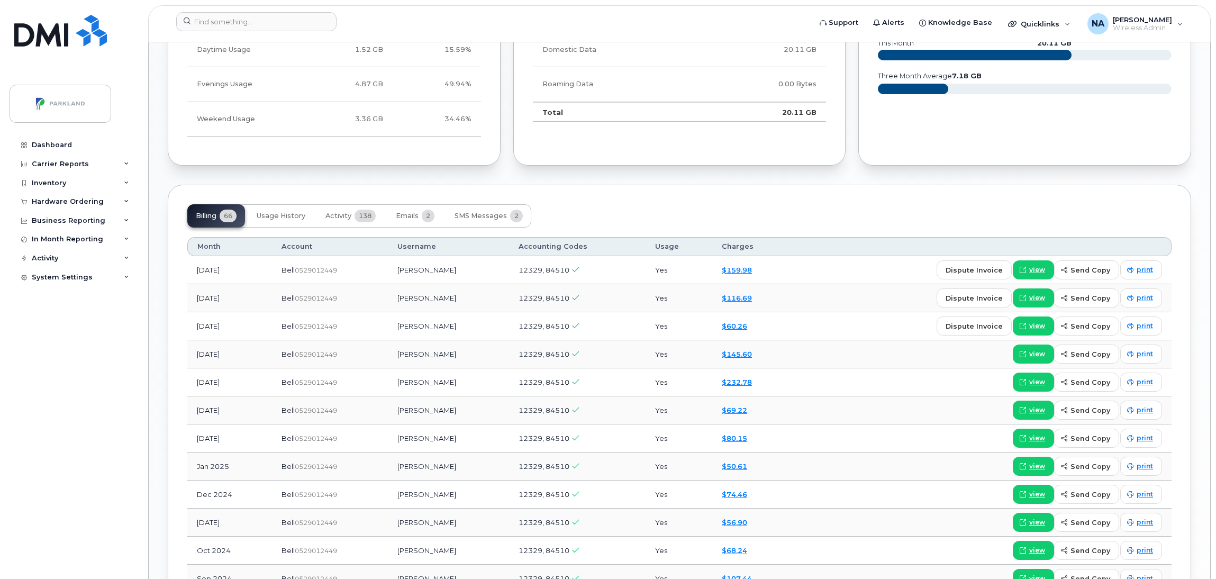
scroll to position [714, 0]
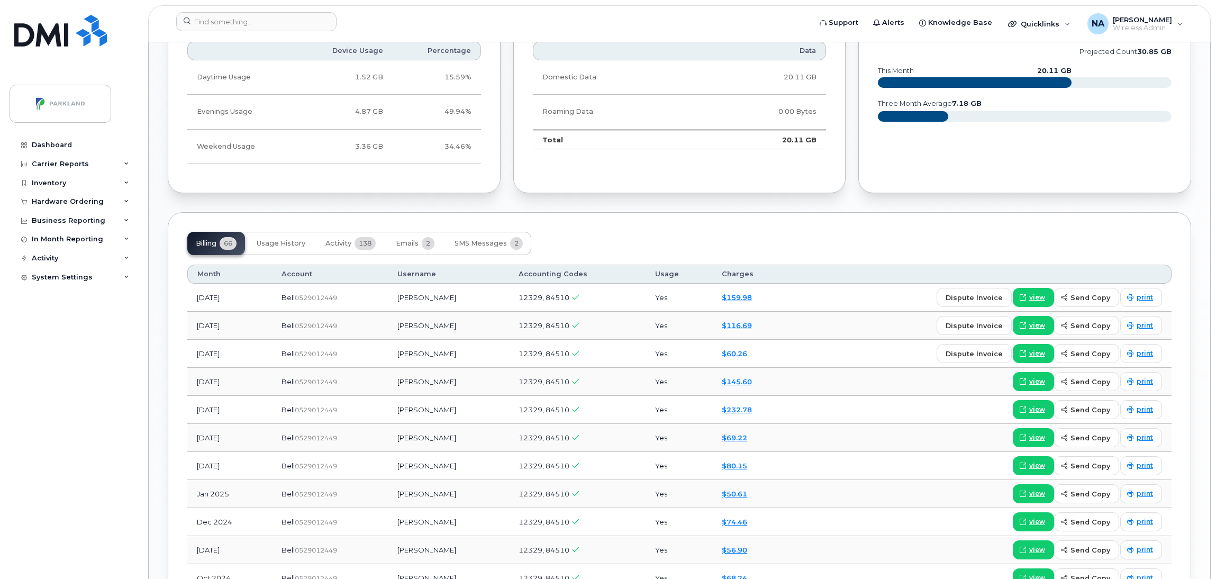
drag, startPoint x: 196, startPoint y: 298, endPoint x: 245, endPoint y: 295, distance: 49.8
click at [245, 295] on td "[DATE]" at bounding box center [229, 298] width 85 height 28
click at [363, 299] on div "Bell  0529012449" at bounding box center [329, 298] width 97 height 10
click at [773, 236] on div "Billing 66 Usage History Activity 138 Emails 2 SMS Messages 2" at bounding box center [679, 243] width 984 height 23
click at [818, 244] on div "Billing 66 Usage History Activity 138 Emails 2 SMS Messages 2" at bounding box center [679, 243] width 984 height 23
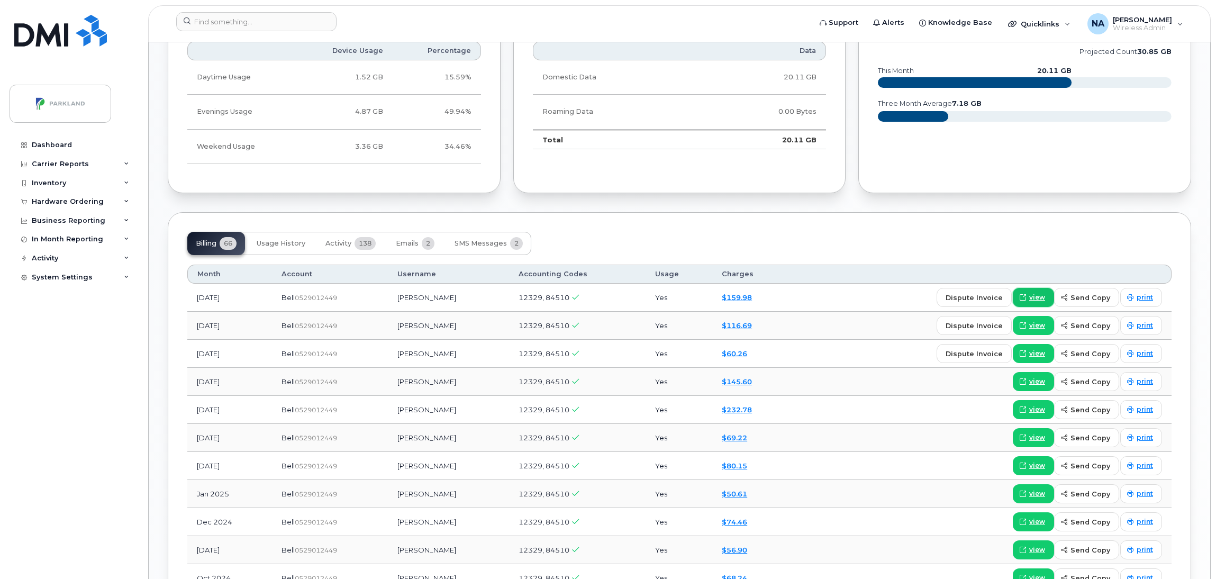
click at [1033, 298] on span "view" at bounding box center [1037, 298] width 16 height 10
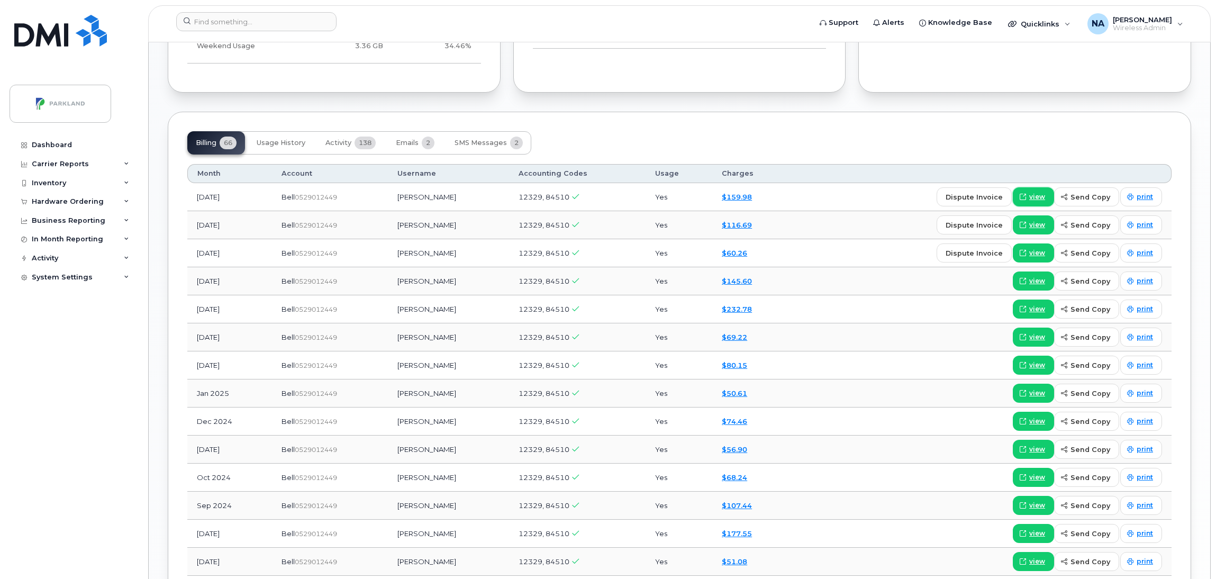
scroll to position [872, 0]
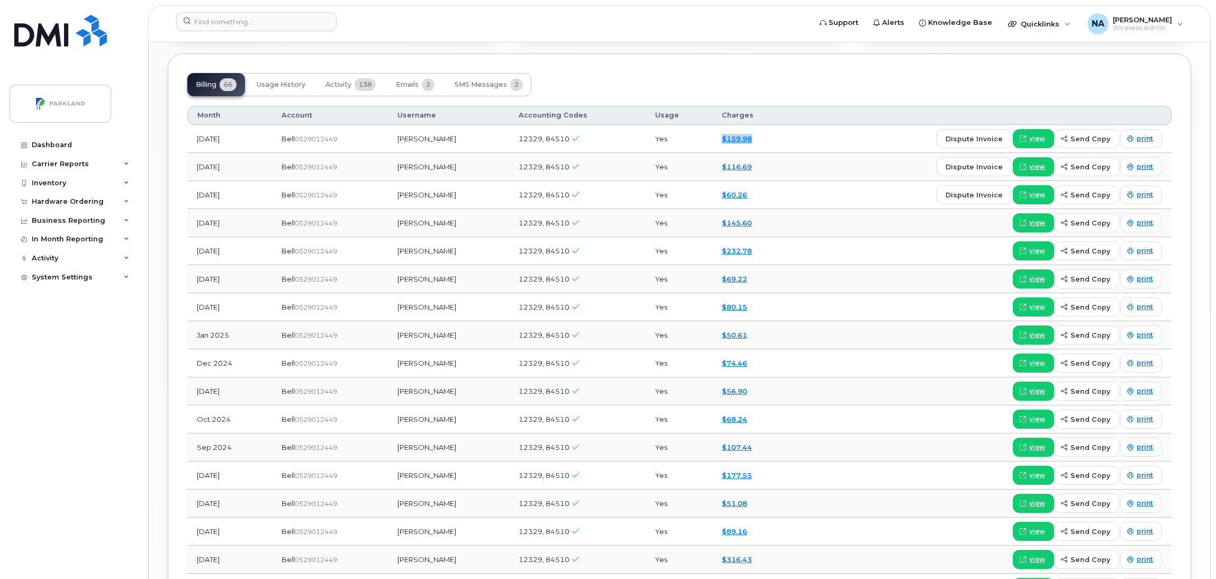
drag, startPoint x: 758, startPoint y: 140, endPoint x: 687, endPoint y: 138, distance: 70.9
click at [687, 138] on tr "[DATE] Bell  0529012449 [PERSON_NAME] 12329, 84510 Yes $159.98 dispute invoice …" at bounding box center [679, 139] width 984 height 28
click at [767, 140] on div "$159.98" at bounding box center [752, 139] width 60 height 10
drag, startPoint x: 732, startPoint y: 141, endPoint x: 674, endPoint y: 141, distance: 58.2
click at [674, 141] on tr "[DATE] Bell  0529012449 [PERSON_NAME] 12329, 84510 Yes $159.98 dispute invoice …" at bounding box center [679, 139] width 984 height 28
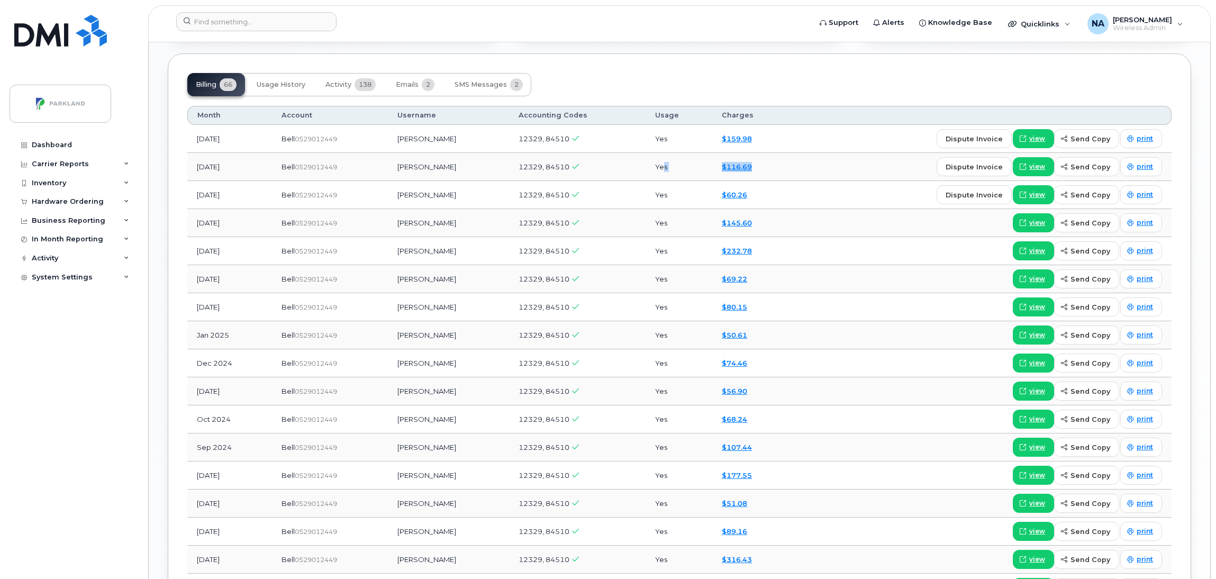
drag, startPoint x: 750, startPoint y: 168, endPoint x: 647, endPoint y: 165, distance: 103.2
click at [647, 165] on tr "[DATE] Bell  0529012449 [PERSON_NAME] 12329, 84510 Yes $116.69 dispute invoice …" at bounding box center [679, 167] width 984 height 28
click at [770, 197] on td "$60.26" at bounding box center [751, 195] width 79 height 28
drag, startPoint x: 664, startPoint y: 194, endPoint x: 531, endPoint y: 190, distance: 132.9
click at [535, 192] on tr "[DATE] Bell  0529012449 [PERSON_NAME] 12329, 84510 Yes $60.26 dispute invoice v…" at bounding box center [679, 195] width 984 height 28
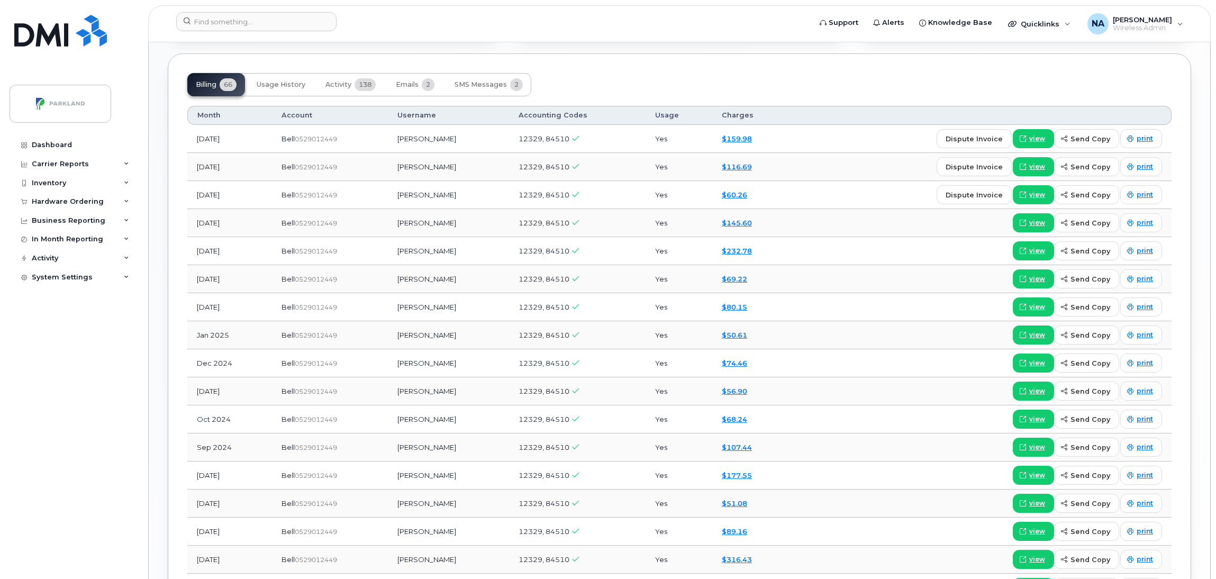
click at [823, 192] on div "dispute invoice view send copy print" at bounding box center [980, 194] width 361 height 19
drag, startPoint x: 775, startPoint y: 138, endPoint x: 677, endPoint y: 150, distance: 99.1
click at [677, 150] on tr "[DATE] Bell  0529012449 [PERSON_NAME] 12329, 84510 Yes $159.98 dispute invoice …" at bounding box center [679, 139] width 984 height 28
click at [776, 141] on td "$159.98" at bounding box center [751, 139] width 79 height 28
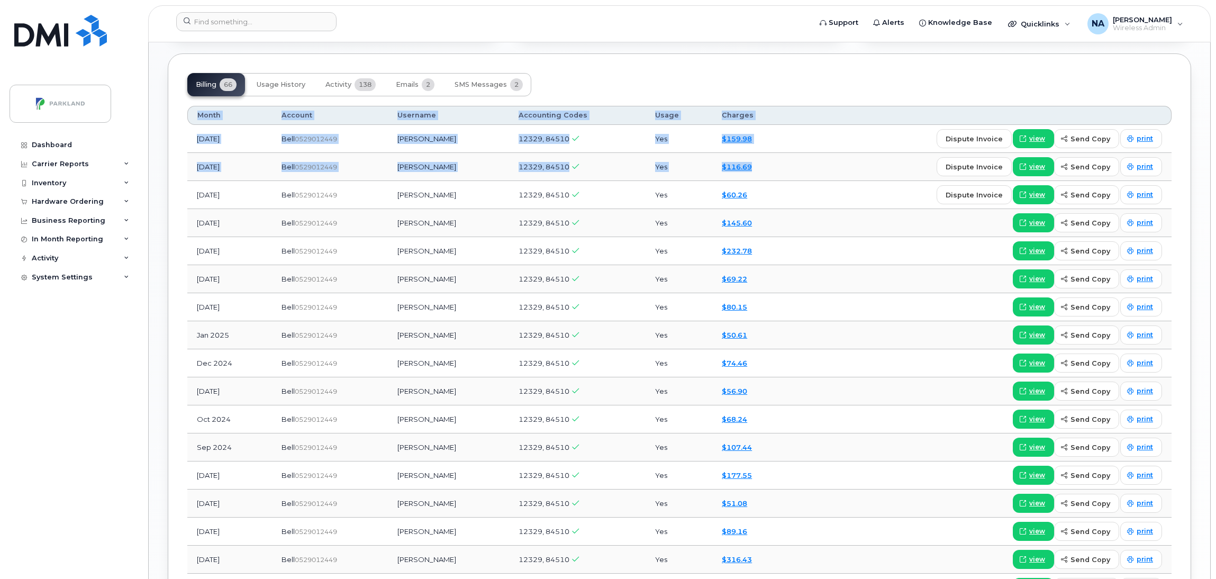
drag, startPoint x: 759, startPoint y: 170, endPoint x: 150, endPoint y: 140, distance: 610.2
click at [150, 140] on div "[PERSON_NAME] Active Tags List Cell Phone Corporate Cell Phone EUC [GEOGRAPHIC_…" at bounding box center [679, 36] width 1061 height 1732
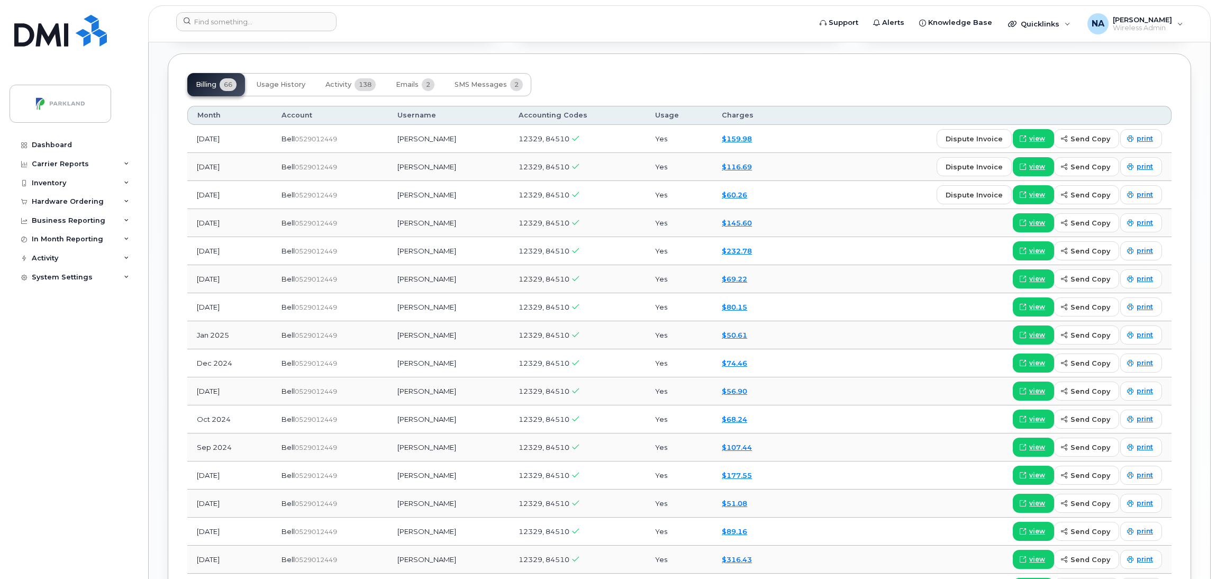
click at [769, 86] on div "Billing 66 Usage History Activity 138 Emails 2 SMS Messages 2" at bounding box center [679, 84] width 984 height 23
click at [791, 169] on td "dispute invoice view send copy print" at bounding box center [981, 167] width 380 height 28
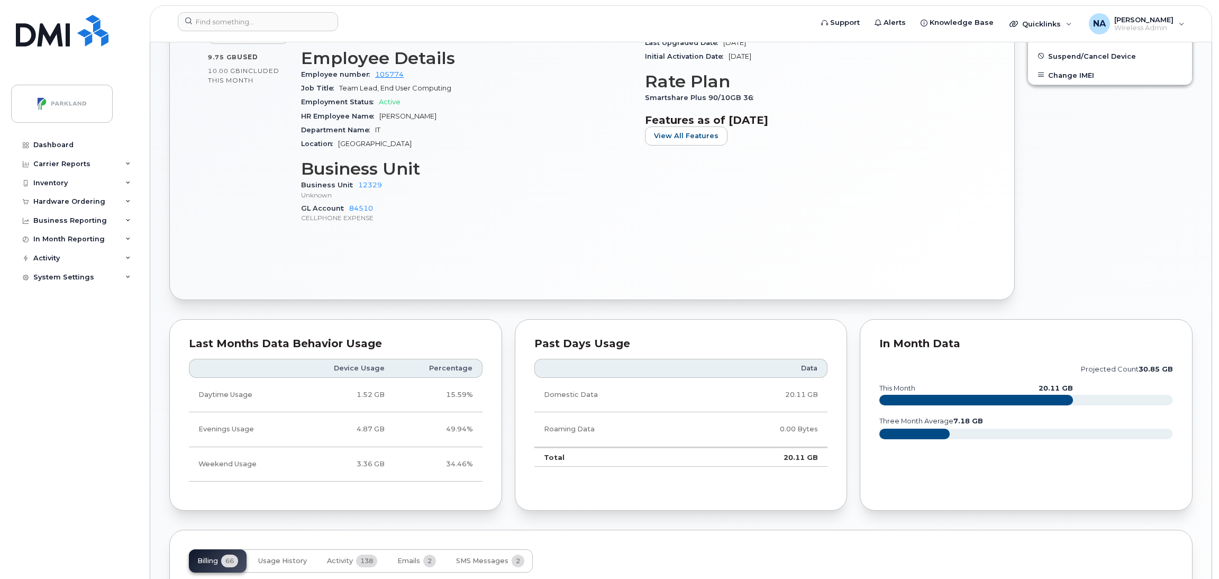
scroll to position [0, 0]
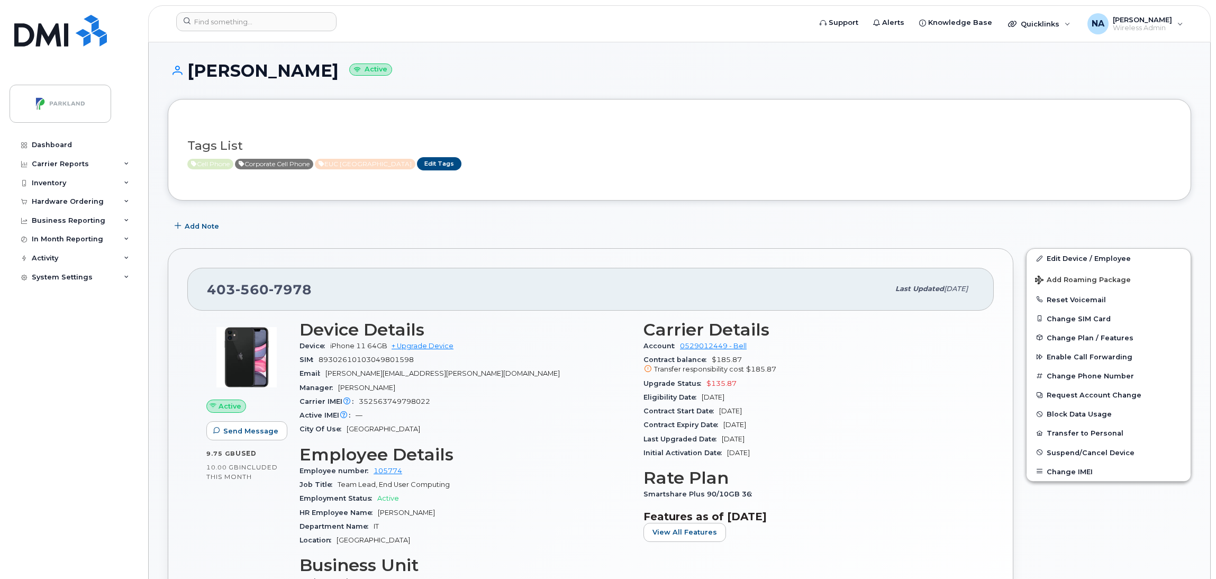
click at [816, 417] on div "Contract Start Date [DATE]" at bounding box center [808, 411] width 331 height 14
click at [1089, 282] on span "Add Roaming Package" at bounding box center [1083, 281] width 96 height 10
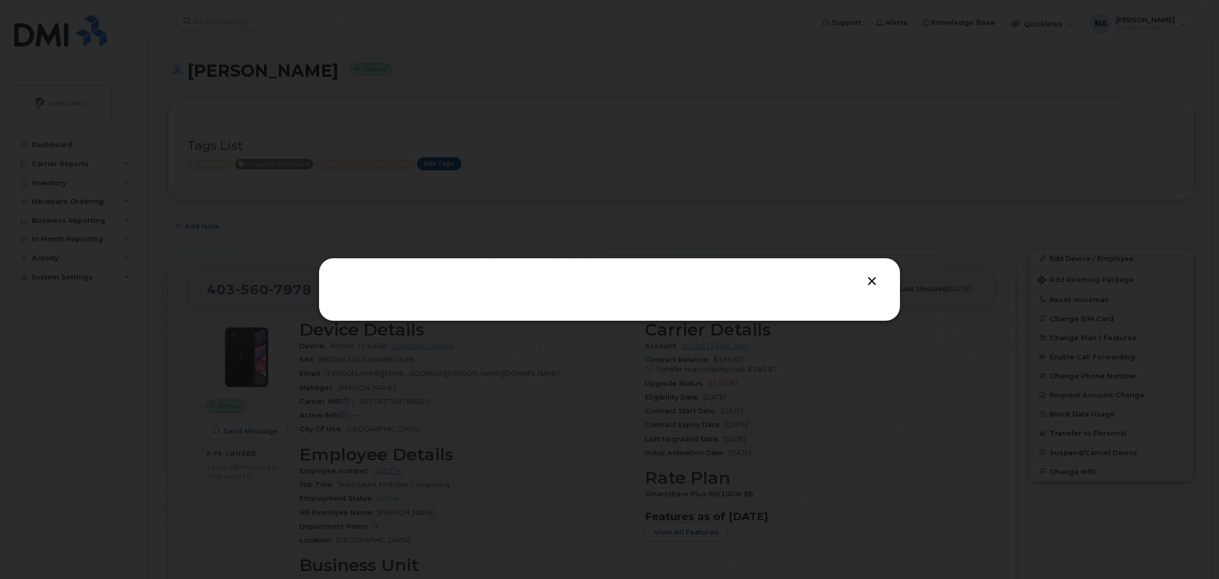
drag, startPoint x: 867, startPoint y: 281, endPoint x: 935, endPoint y: 289, distance: 68.2
click at [866, 281] on button "button" at bounding box center [872, 282] width 16 height 11
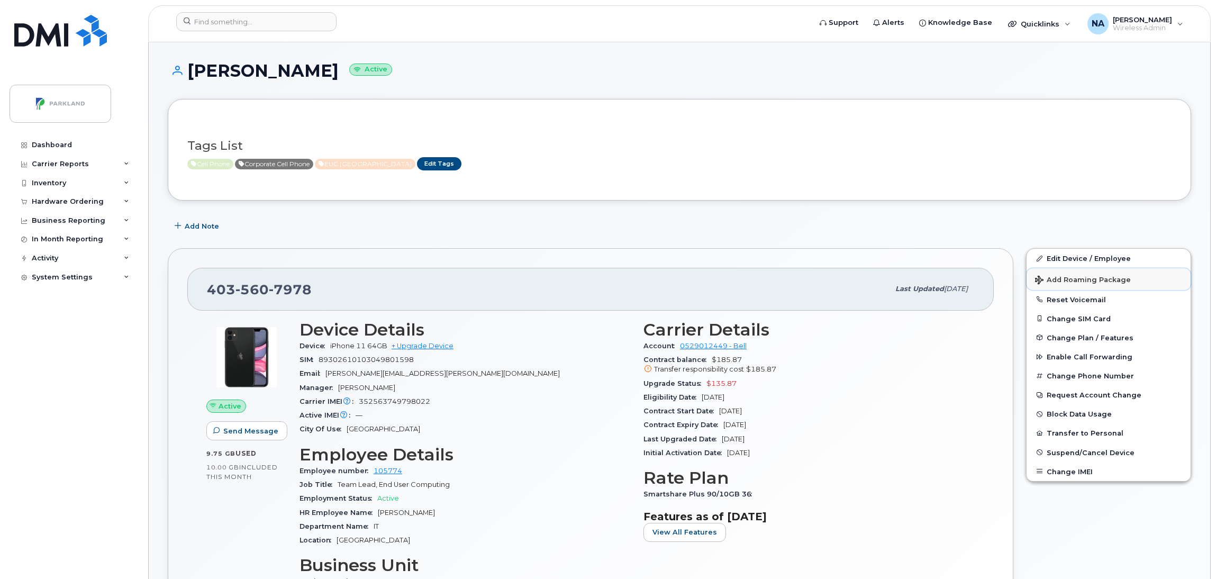
click at [1081, 278] on span "Add Roaming Package" at bounding box center [1083, 281] width 96 height 10
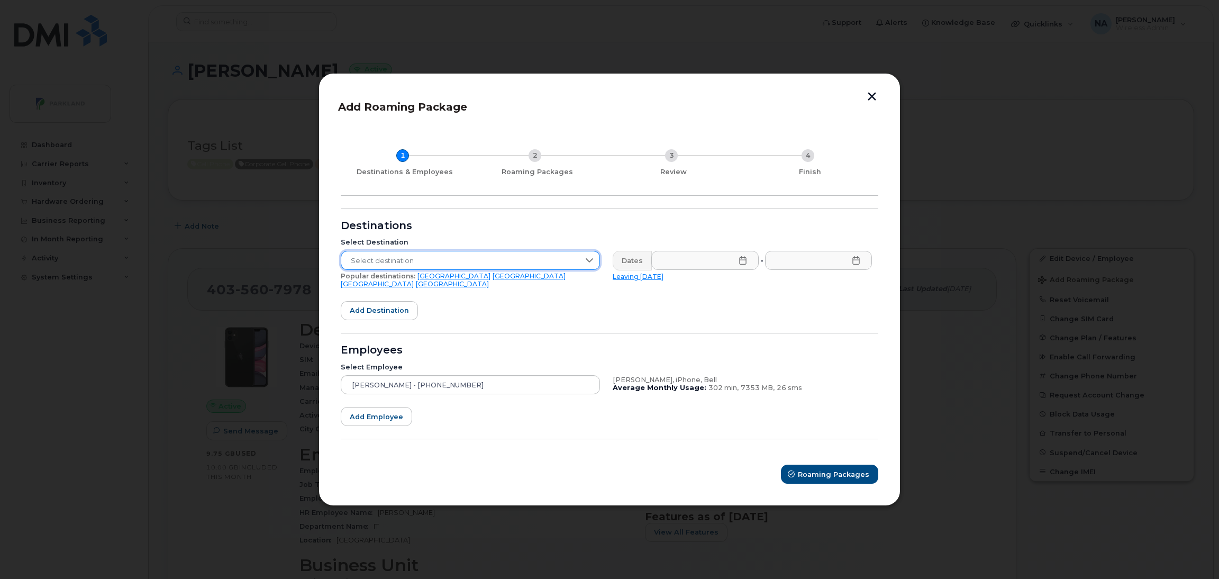
click at [401, 260] on span "Select destination" at bounding box center [460, 260] width 238 height 19
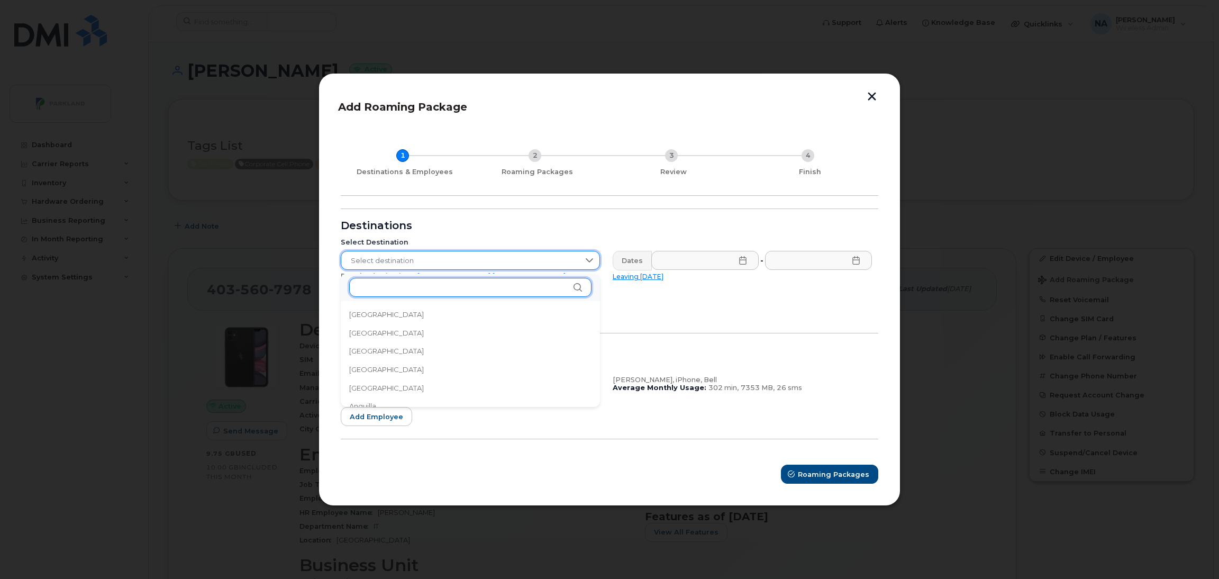
click at [403, 283] on input "text" at bounding box center [470, 287] width 242 height 19
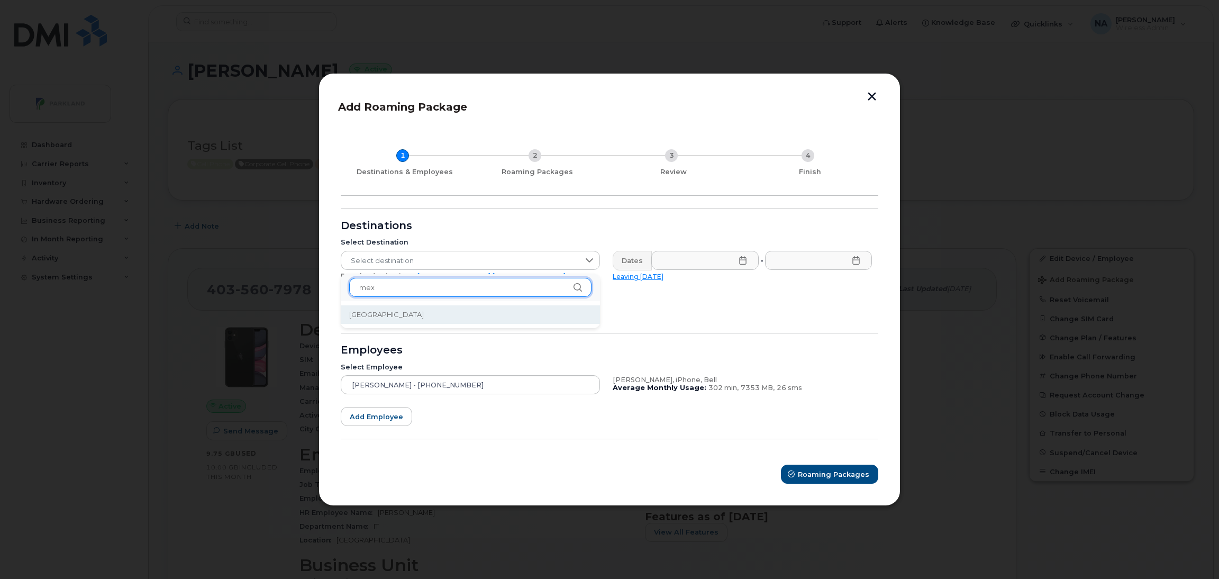
type input "mex"
click at [386, 315] on li "[GEOGRAPHIC_DATA]" at bounding box center [470, 314] width 259 height 19
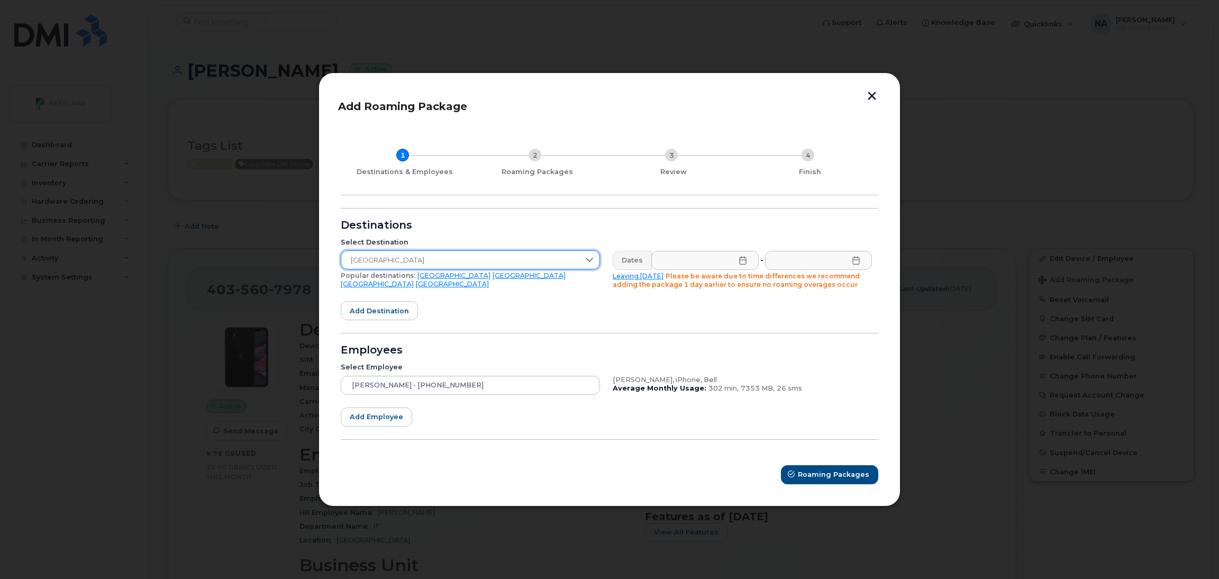
click at [739, 262] on icon at bounding box center [743, 260] width 8 height 8
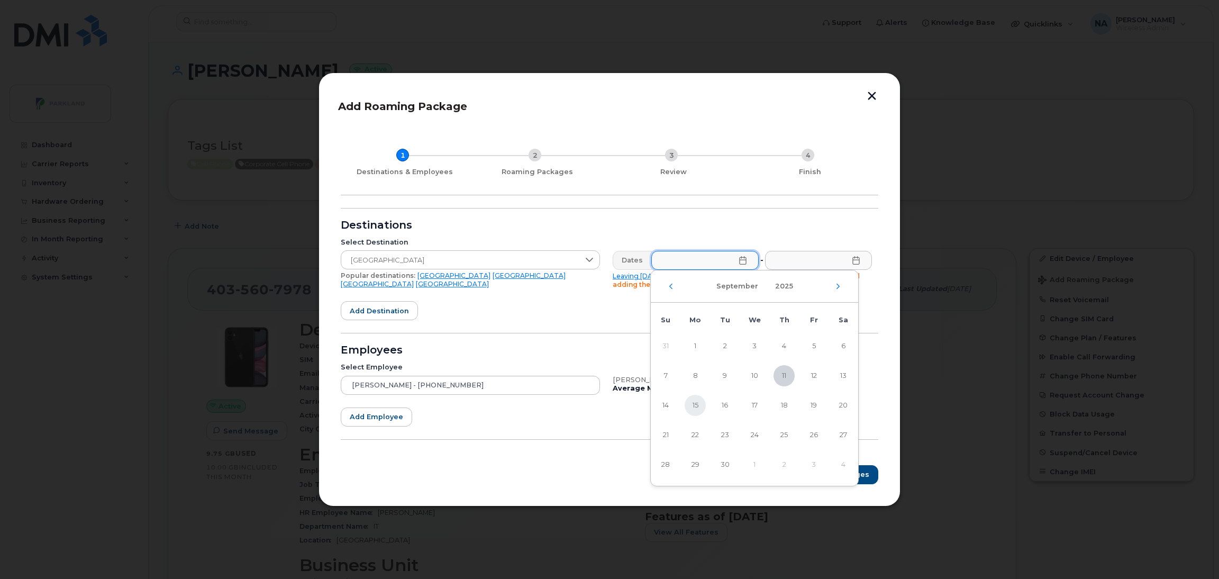
click at [694, 406] on span "15" at bounding box center [695, 405] width 21 height 21
type input "[DATE]"
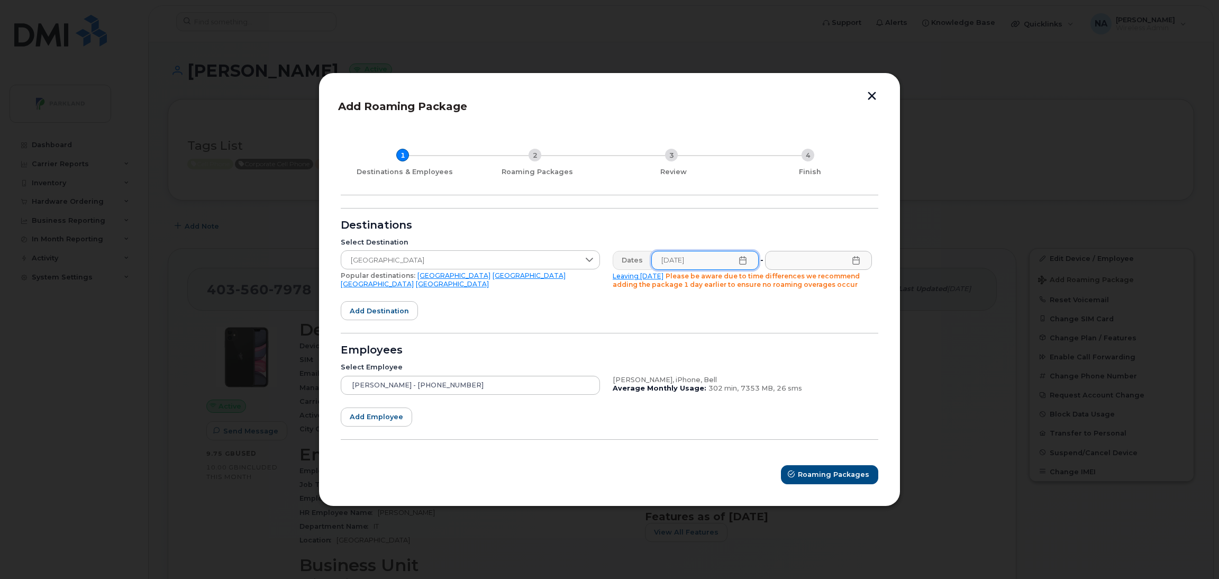
click at [858, 262] on icon at bounding box center [856, 260] width 8 height 8
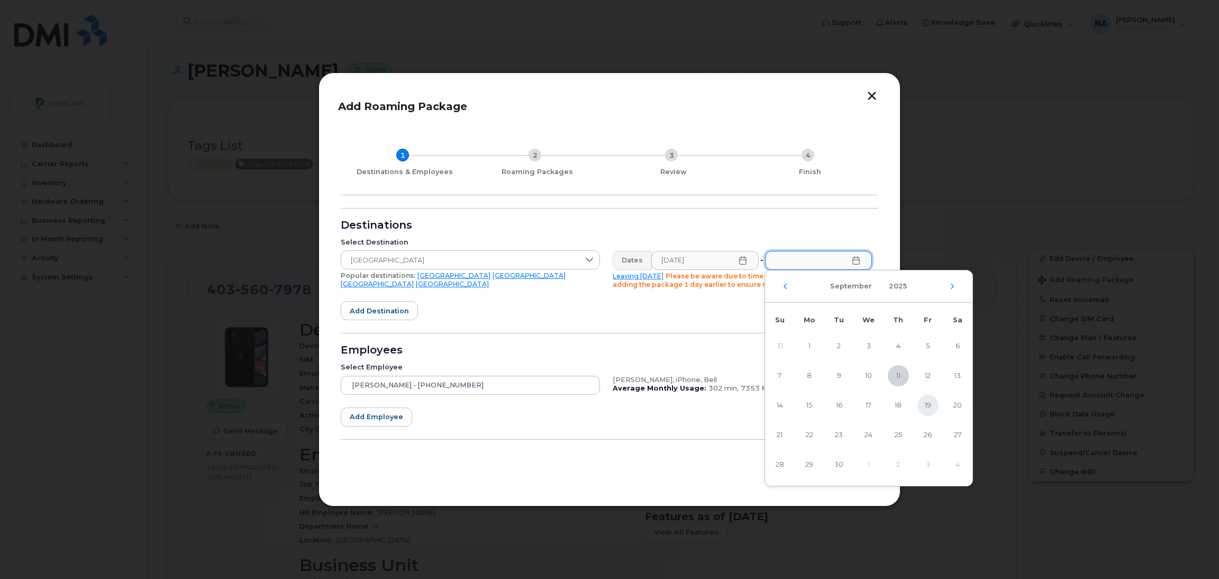
click at [933, 406] on span "19" at bounding box center [927, 405] width 21 height 21
type input "[DATE]"
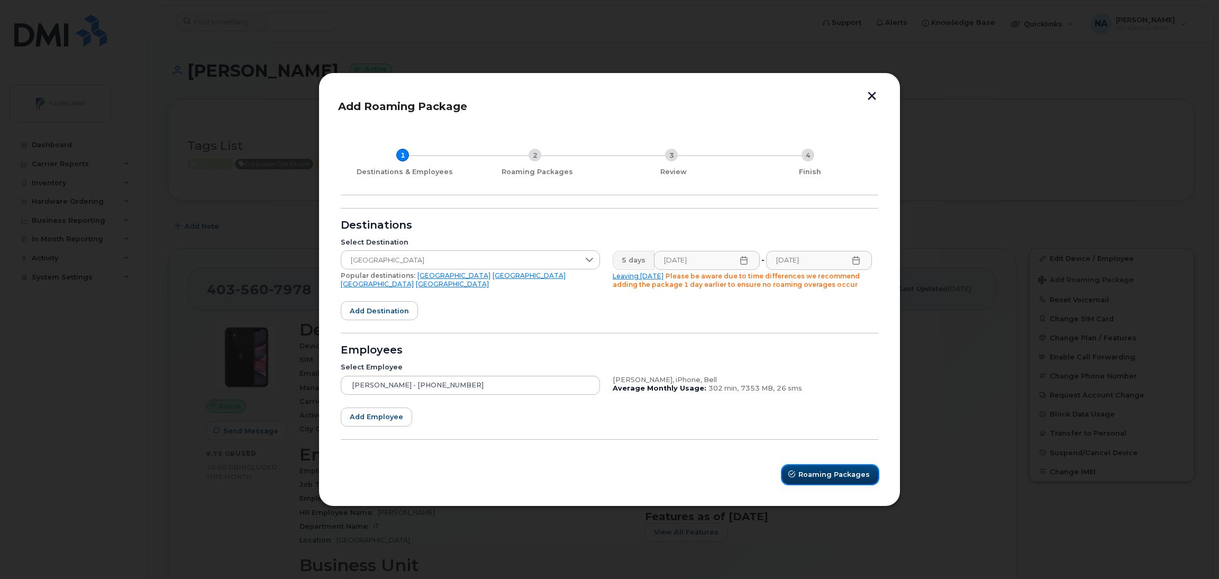
click at [825, 475] on span "Roaming Packages" at bounding box center [833, 474] width 71 height 10
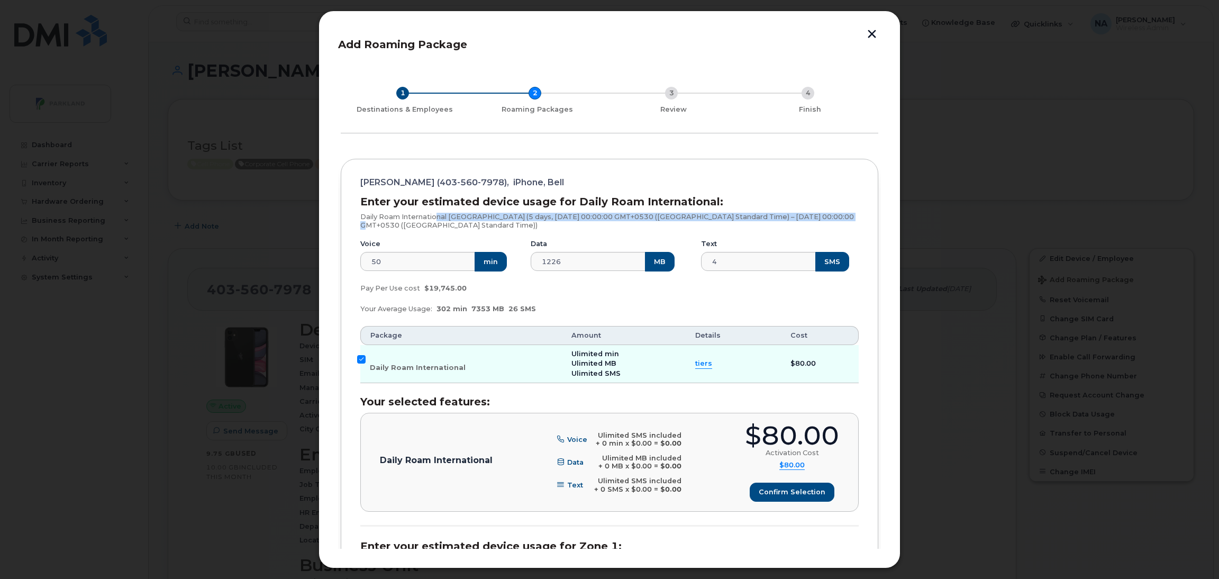
drag, startPoint x: 436, startPoint y: 219, endPoint x: 841, endPoint y: 220, distance: 404.7
click at [841, 220] on p "Daily Roam International [GEOGRAPHIC_DATA] (5 days, [DATE] 00:00:00 GMT+0530 ([…" at bounding box center [609, 221] width 498 height 16
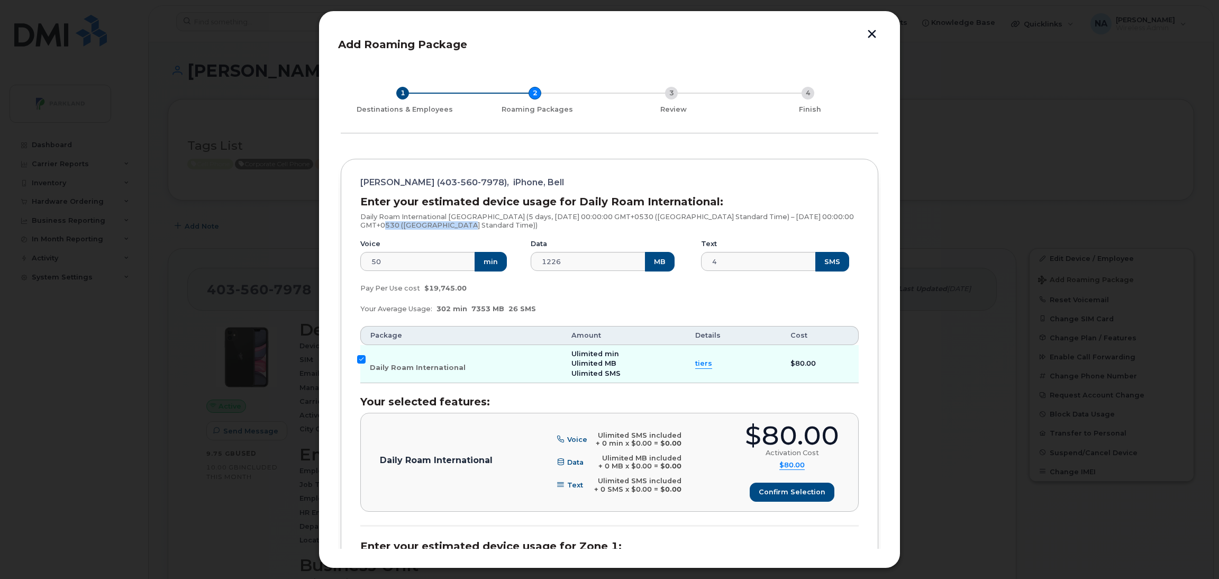
drag, startPoint x: 362, startPoint y: 227, endPoint x: 449, endPoint y: 226, distance: 86.8
click at [449, 226] on p "Daily Roam International [GEOGRAPHIC_DATA] (5 days, [DATE] 00:00:00 GMT+0530 ([…" at bounding box center [609, 221] width 498 height 16
drag, startPoint x: 360, startPoint y: 289, endPoint x: 474, endPoint y: 289, distance: 113.8
click at [474, 289] on div "Pay Per Use cost $19,745.00" at bounding box center [609, 288] width 511 height 21
click at [490, 292] on div "Pay Per Use cost $19,745.00" at bounding box center [609, 288] width 511 height 21
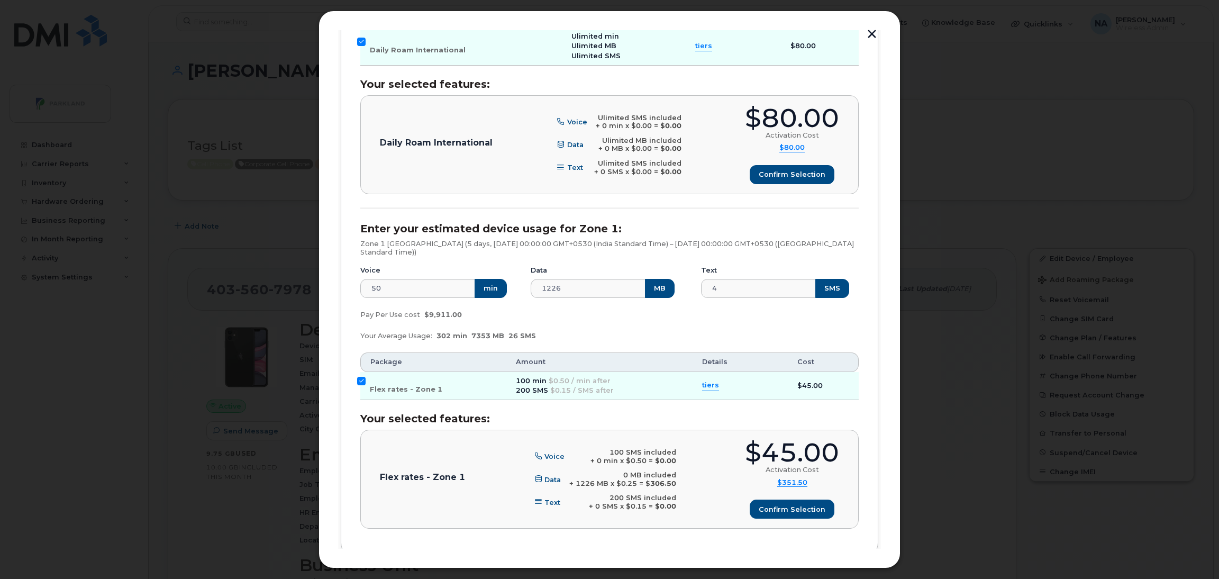
scroll to position [375, 0]
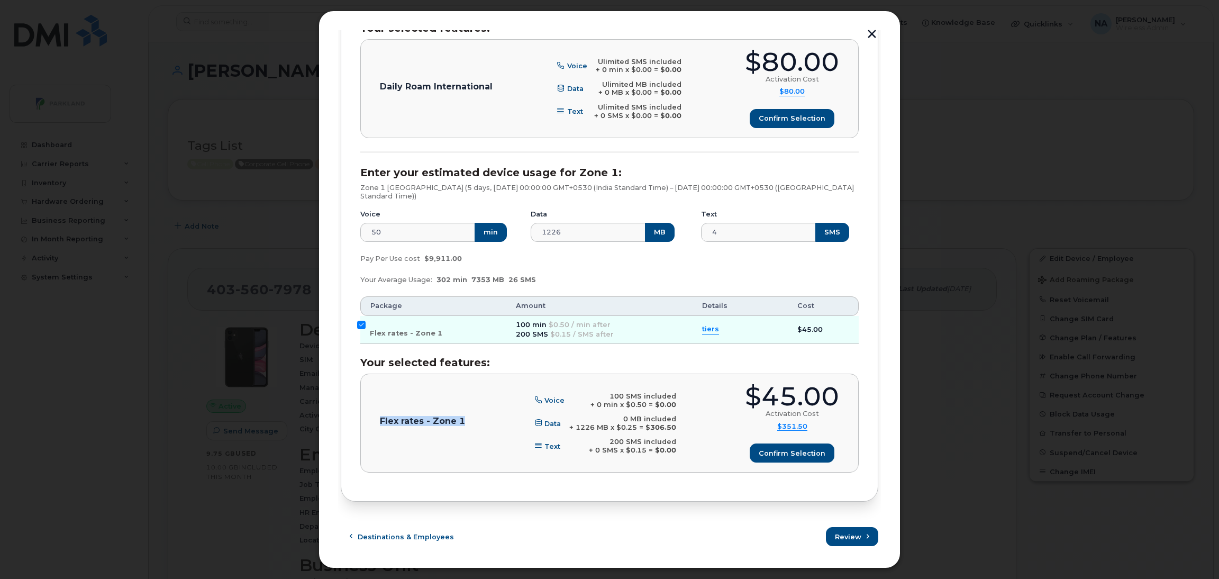
drag, startPoint x: 379, startPoint y: 423, endPoint x: 469, endPoint y: 423, distance: 89.4
click at [469, 423] on div "Flex rates - Zone 1 Voice 100 SMS included + 0 min x $0.50 = $0.00 Data 0 MB in…" at bounding box center [609, 423] width 459 height 79
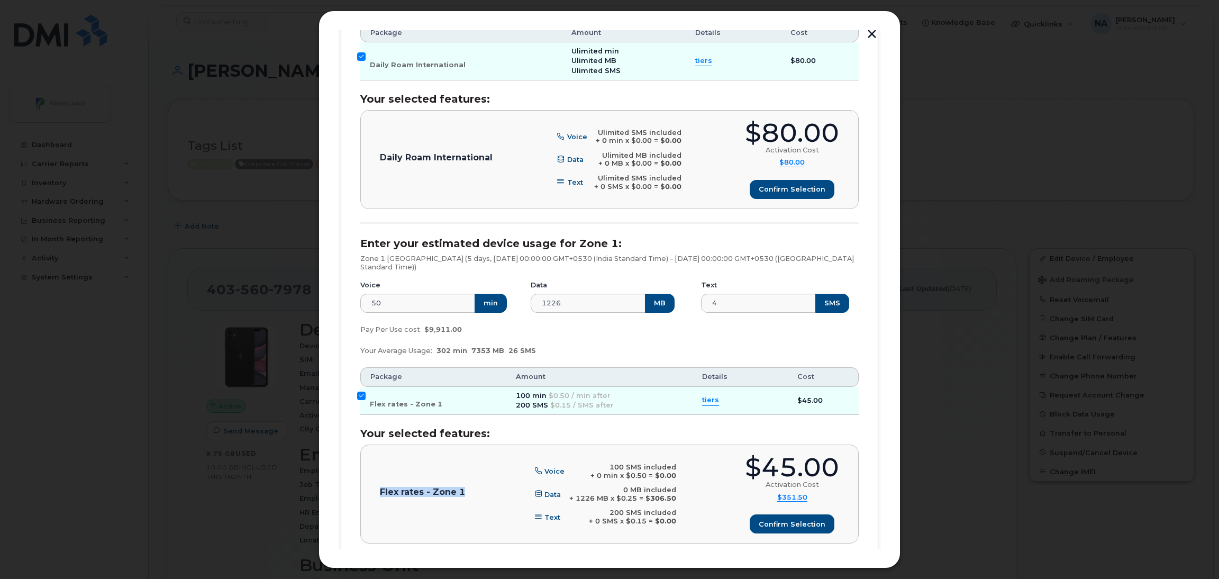
scroll to position [137, 0]
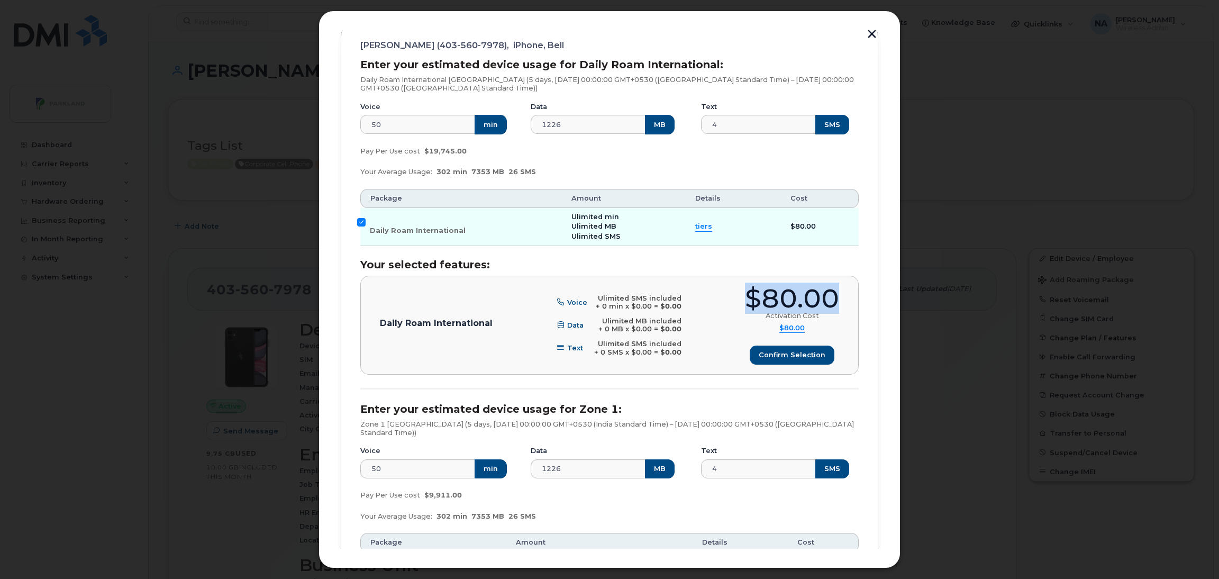
drag, startPoint x: 734, startPoint y: 298, endPoint x: 827, endPoint y: 298, distance: 93.6
click at [827, 298] on div "Daily Roam International Voice Ulimited SMS included + 0 min x $0.00 = $0.00 Da…" at bounding box center [609, 325] width 459 height 79
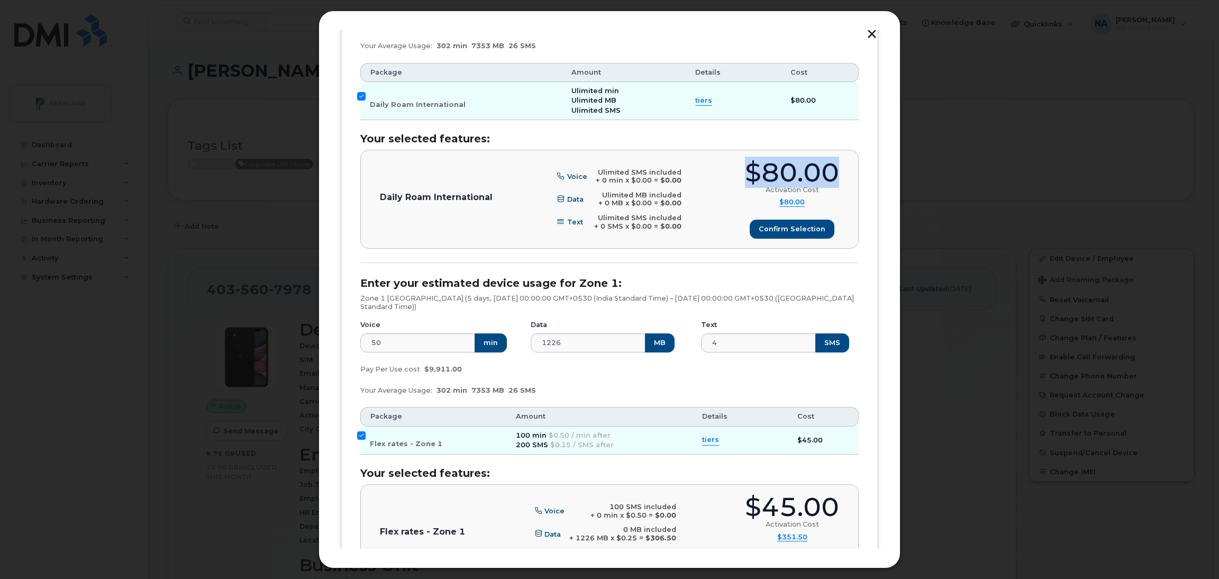
scroll to position [375, 0]
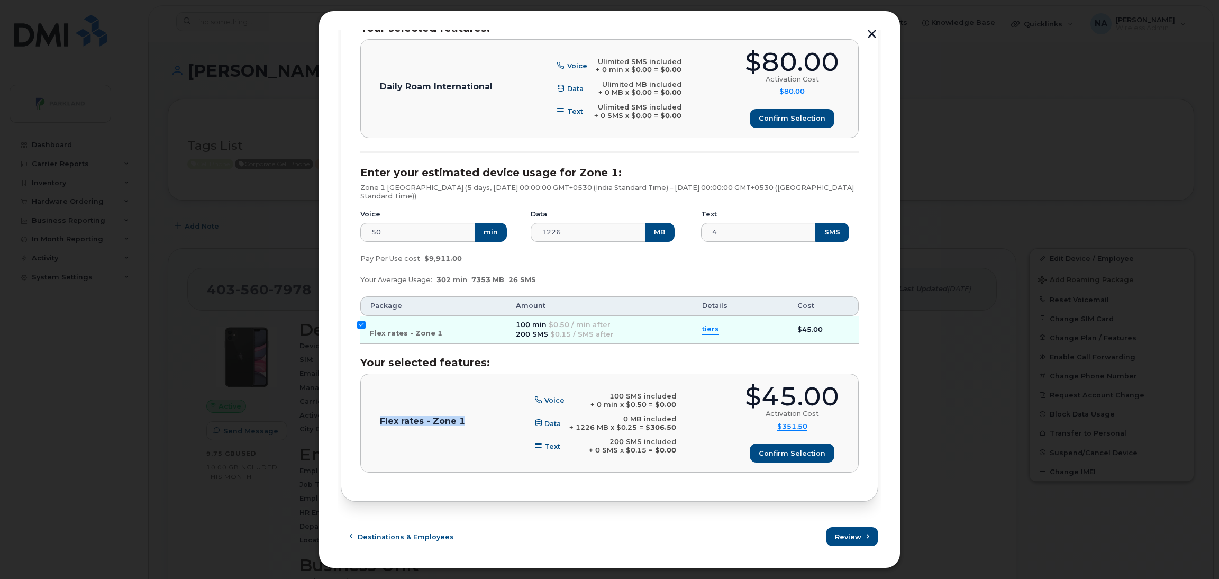
drag, startPoint x: 377, startPoint y: 418, endPoint x: 469, endPoint y: 423, distance: 92.7
click at [469, 423] on div "Flex rates - Zone 1 Voice 100 SMS included + 0 min x $0.50 = $0.00 Data 0 MB in…" at bounding box center [609, 423] width 498 height 99
drag, startPoint x: 362, startPoint y: 324, endPoint x: 393, endPoint y: 334, distance: 32.1
click at [362, 325] on input "Flex rates - Zone 1" at bounding box center [361, 325] width 8 height 8
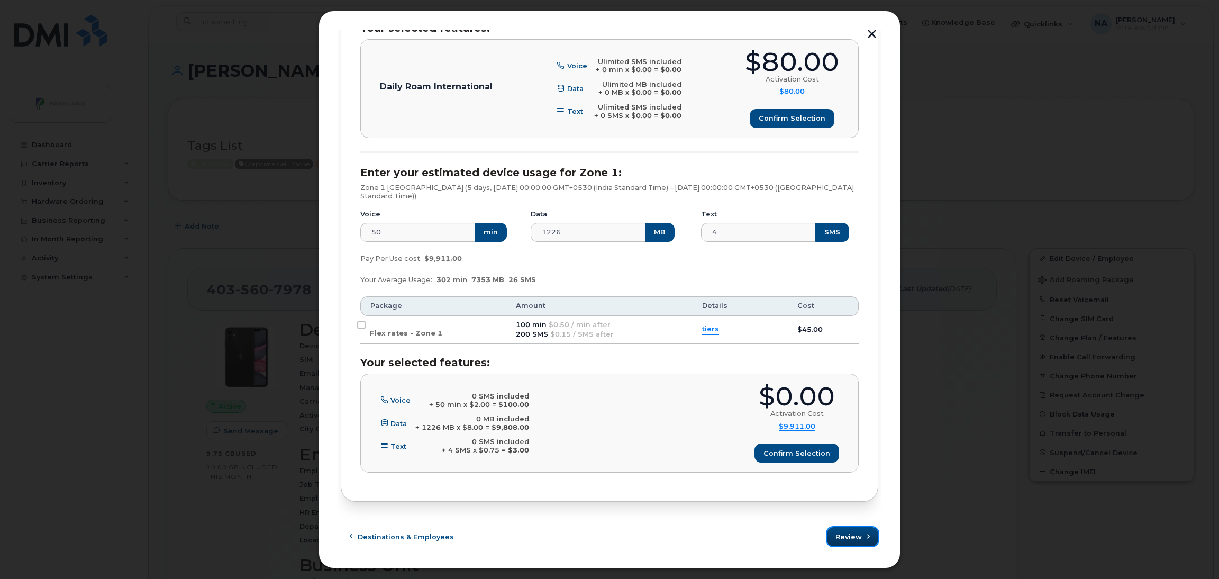
click at [852, 540] on span "Review" at bounding box center [848, 537] width 26 height 10
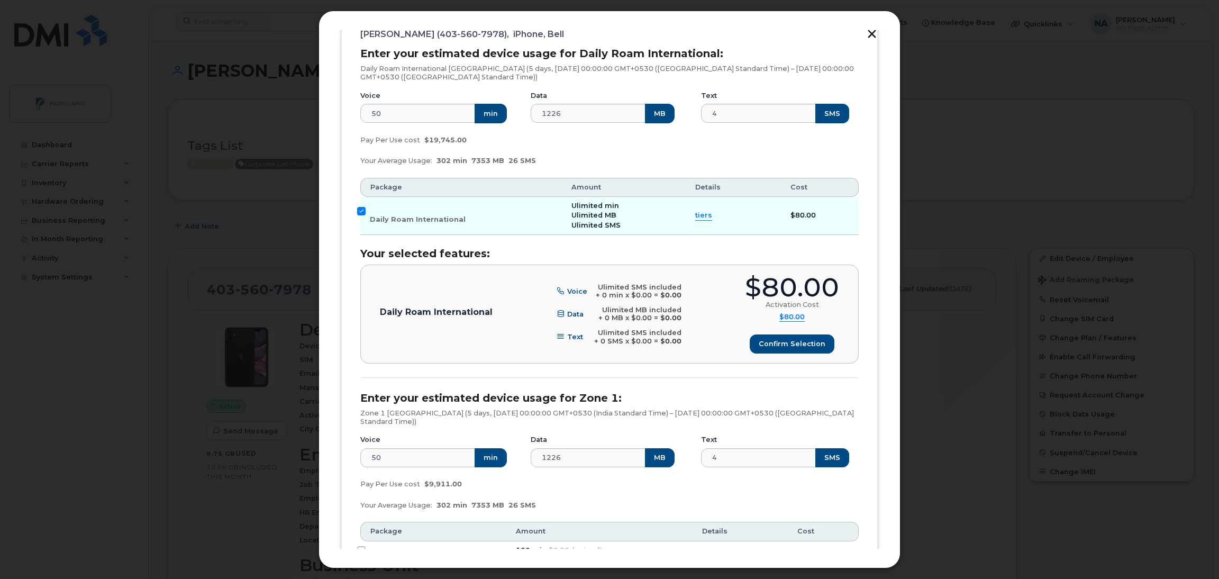
scroll to position [159, 0]
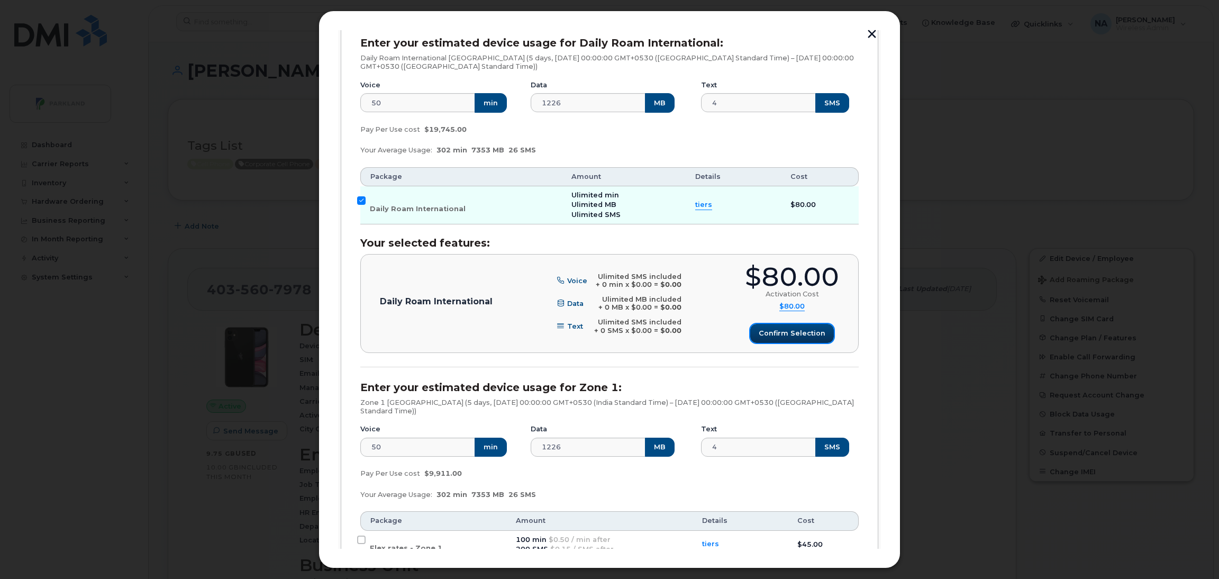
click at [788, 333] on span "Confirm selection" at bounding box center [792, 333] width 67 height 10
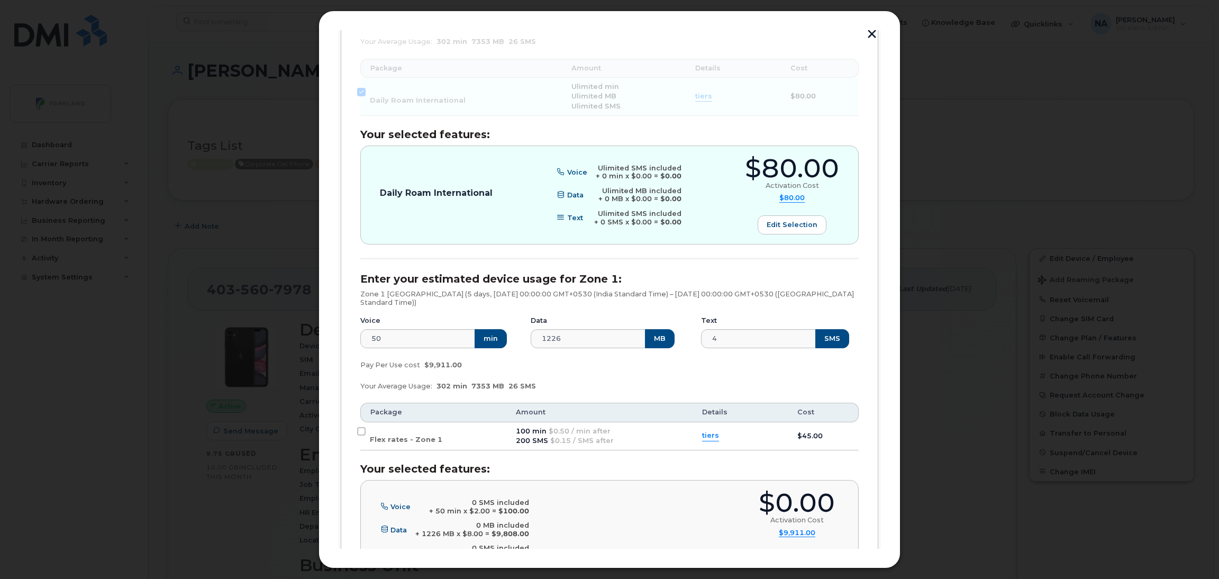
scroll to position [375, 0]
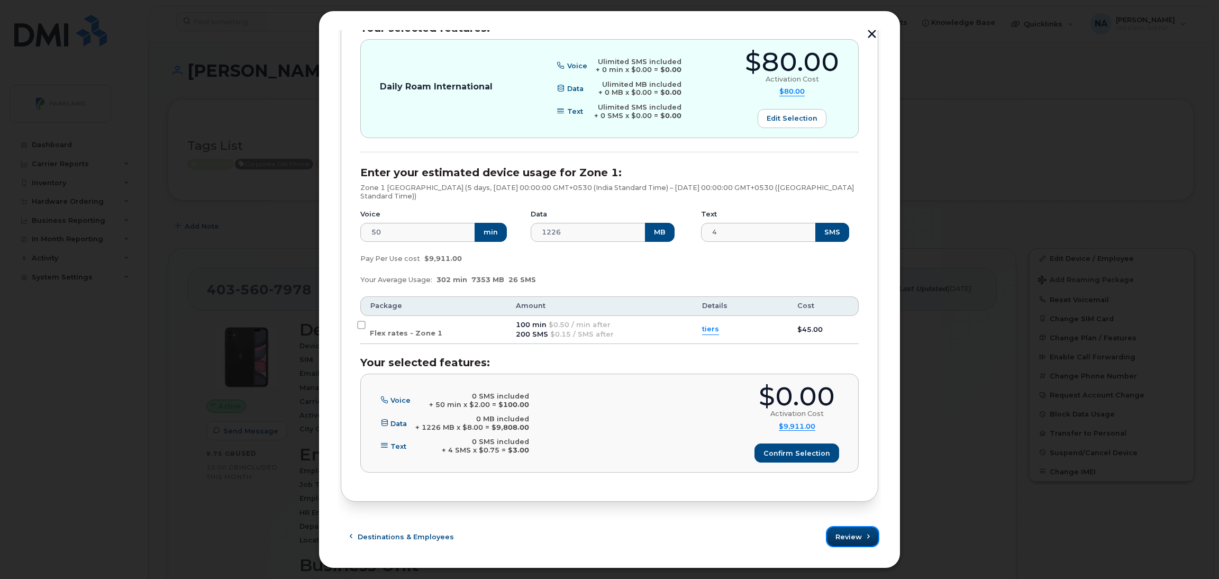
click at [852, 539] on span "Review" at bounding box center [848, 537] width 26 height 10
drag, startPoint x: 362, startPoint y: 259, endPoint x: 495, endPoint y: 265, distance: 132.4
click at [493, 259] on div "Pay Per Use cost $9,911.00" at bounding box center [609, 258] width 511 height 21
click at [591, 266] on div "Pay Per Use cost $9,911.00" at bounding box center [609, 258] width 511 height 21
click at [398, 232] on input "50" at bounding box center [418, 232] width 116 height 19
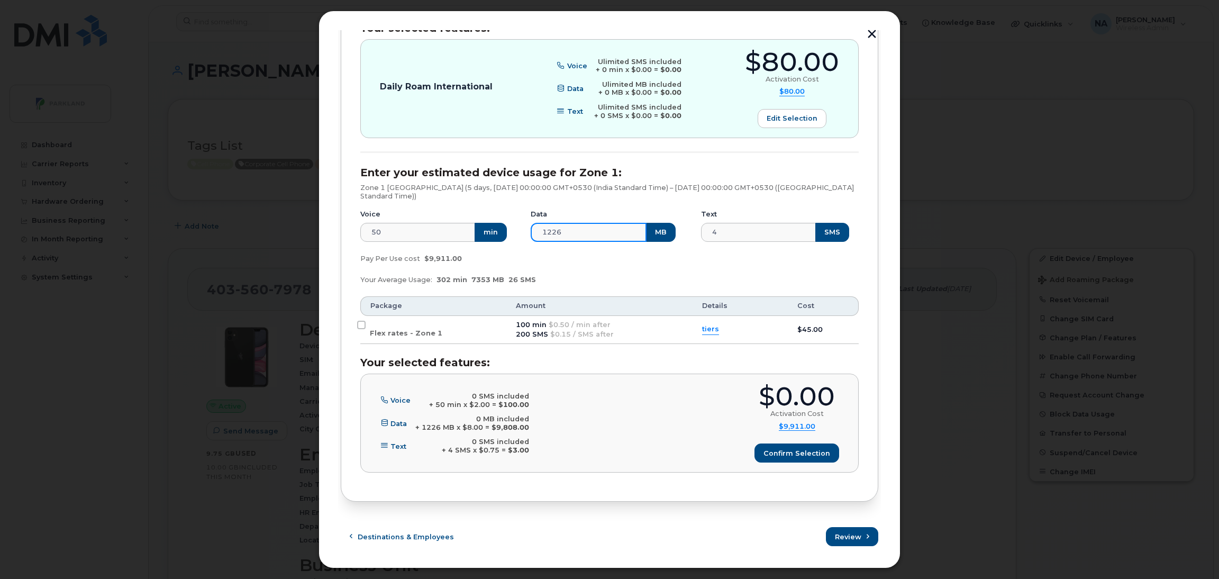
click at [570, 229] on input "1226" at bounding box center [589, 232] width 116 height 19
click at [760, 229] on input "4" at bounding box center [759, 232] width 116 height 19
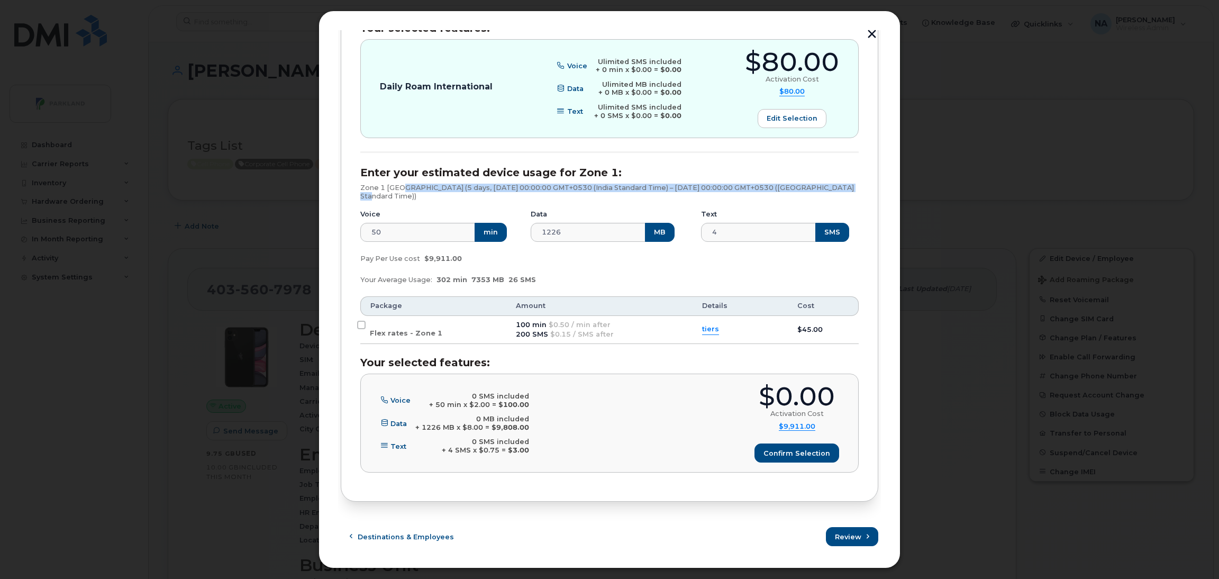
drag, startPoint x: 404, startPoint y: 189, endPoint x: 847, endPoint y: 186, distance: 443.4
click at [847, 186] on p "Zone 1 [GEOGRAPHIC_DATA] (5 days, [DATE] 00:00:00 GMT+0530 (India Standard Time…" at bounding box center [609, 192] width 498 height 16
click at [362, 321] on input "Flex rates - Zone 1" at bounding box center [361, 325] width 8 height 8
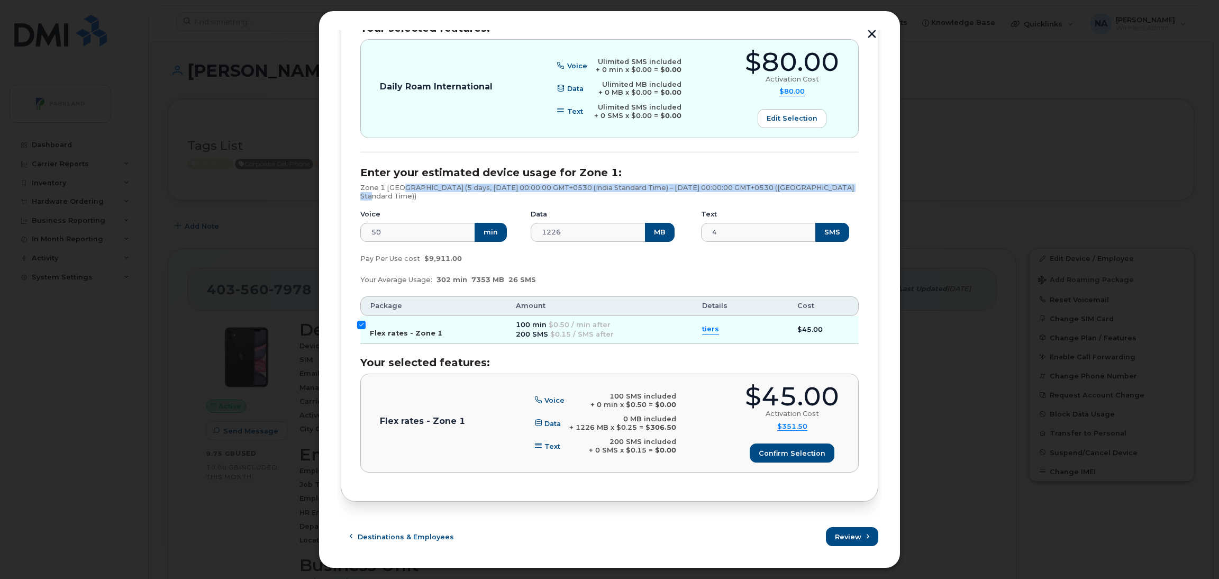
click at [359, 325] on input "Flex rates - Zone 1" at bounding box center [361, 325] width 8 height 8
checkbox input "false"
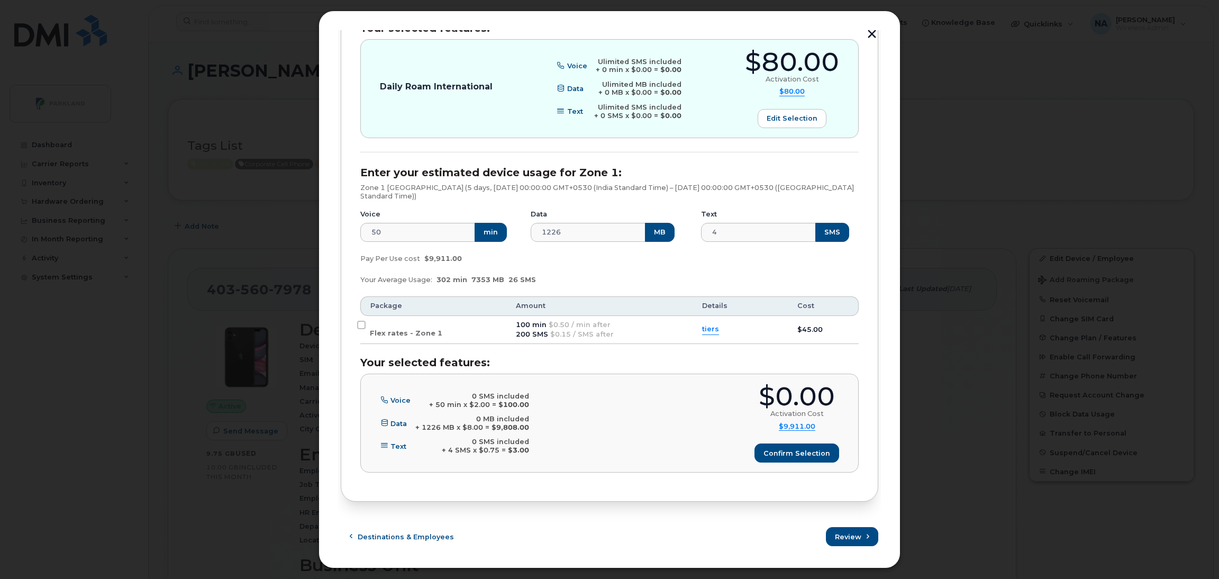
click at [853, 267] on div "Pay Per Use cost $9,911.00" at bounding box center [609, 258] width 511 height 21
click at [846, 536] on span "Review" at bounding box center [848, 537] width 26 height 10
click at [1202, 23] on icon at bounding box center [1203, 20] width 7 height 7
drag, startPoint x: 773, startPoint y: 449, endPoint x: 631, endPoint y: 438, distance: 142.7
click at [772, 449] on span "Confirm selection" at bounding box center [797, 453] width 67 height 10
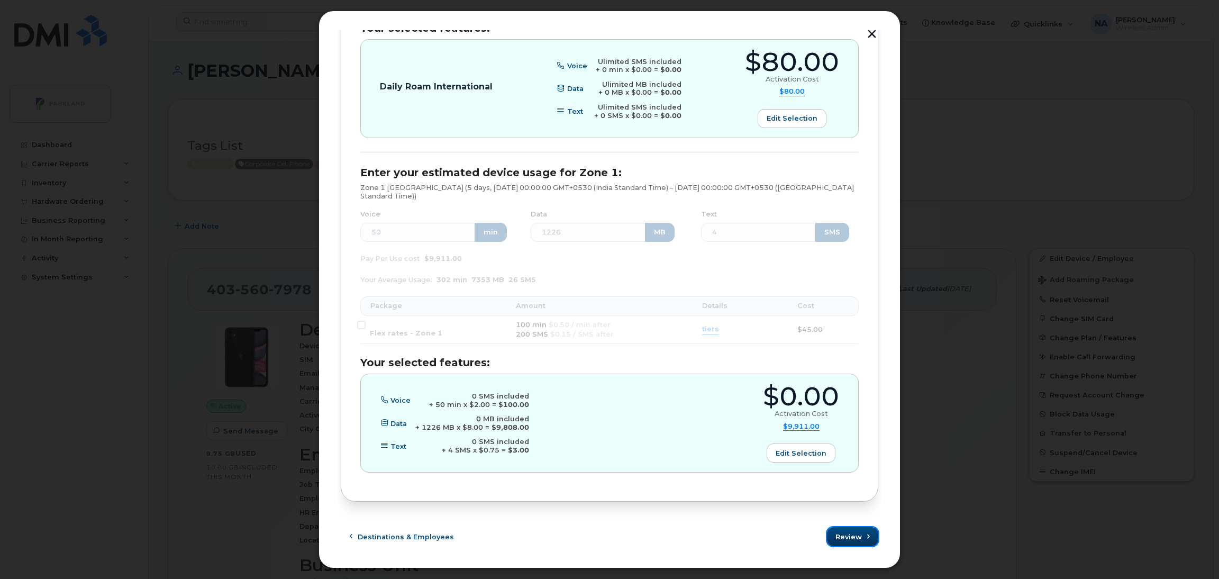
click at [845, 537] on span "Review" at bounding box center [848, 537] width 26 height 10
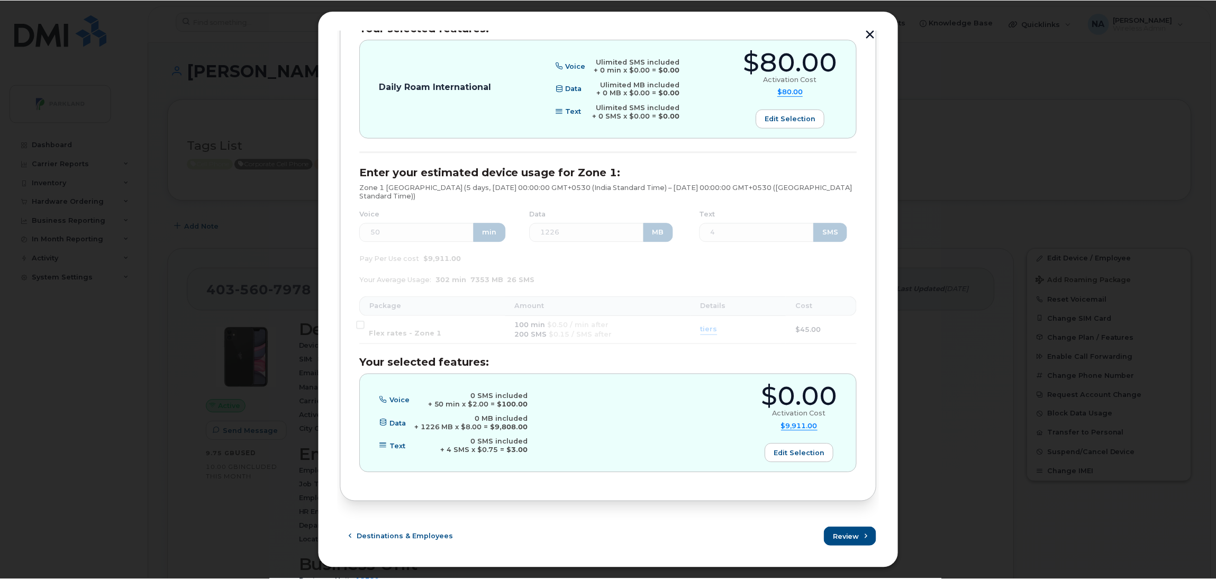
scroll to position [0, 0]
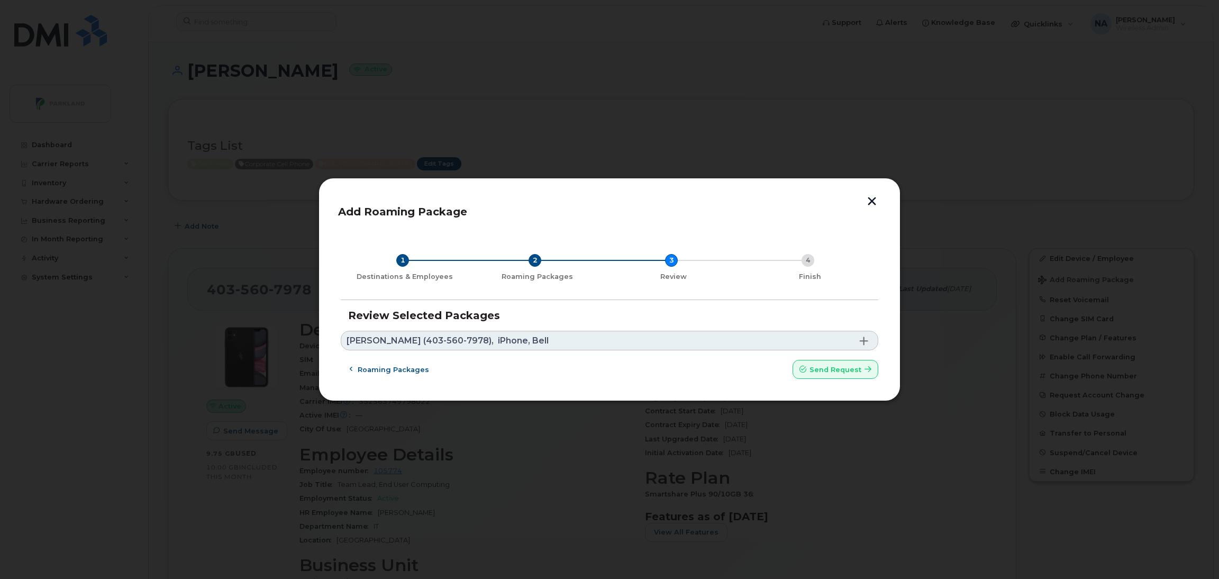
click at [871, 203] on button "button" at bounding box center [872, 202] width 16 height 11
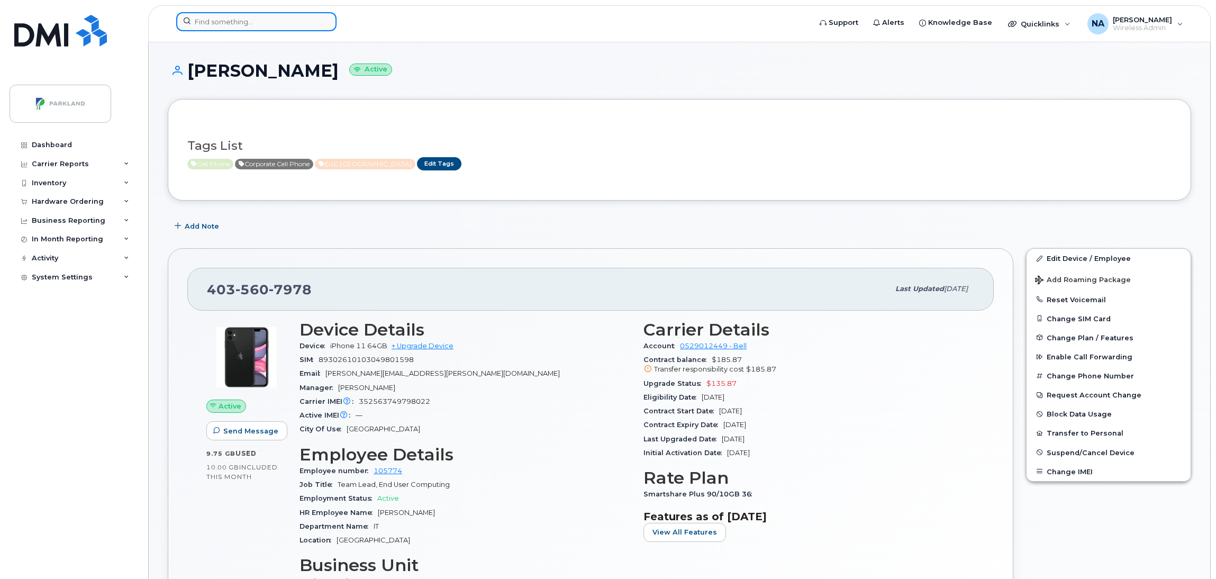
click at [302, 27] on input at bounding box center [256, 21] width 160 height 19
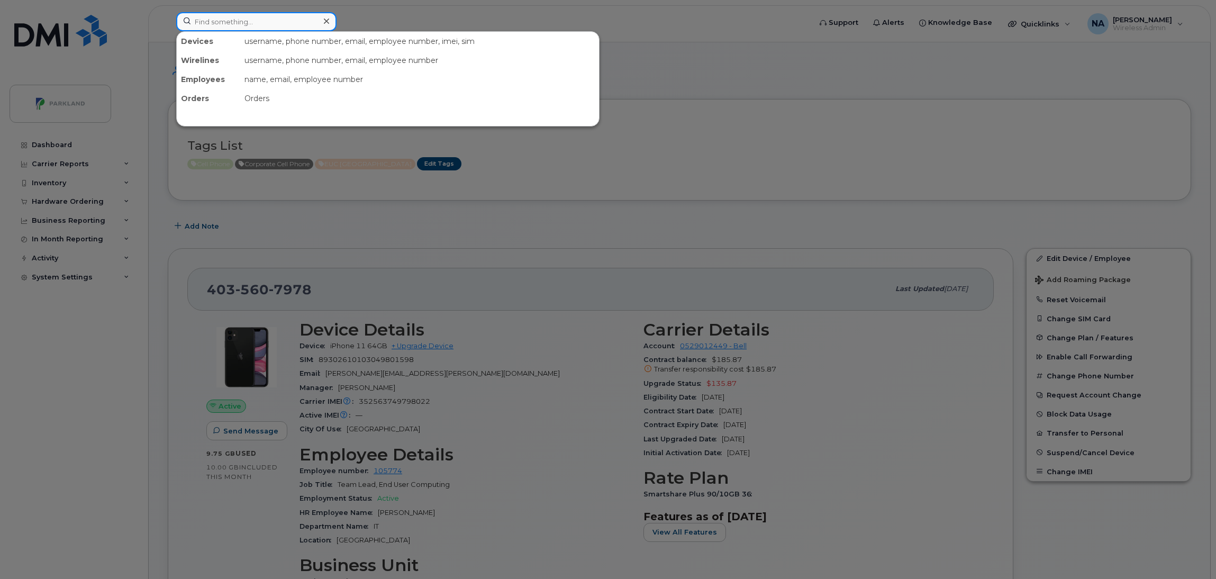
paste input "[PERSON_NAME]"
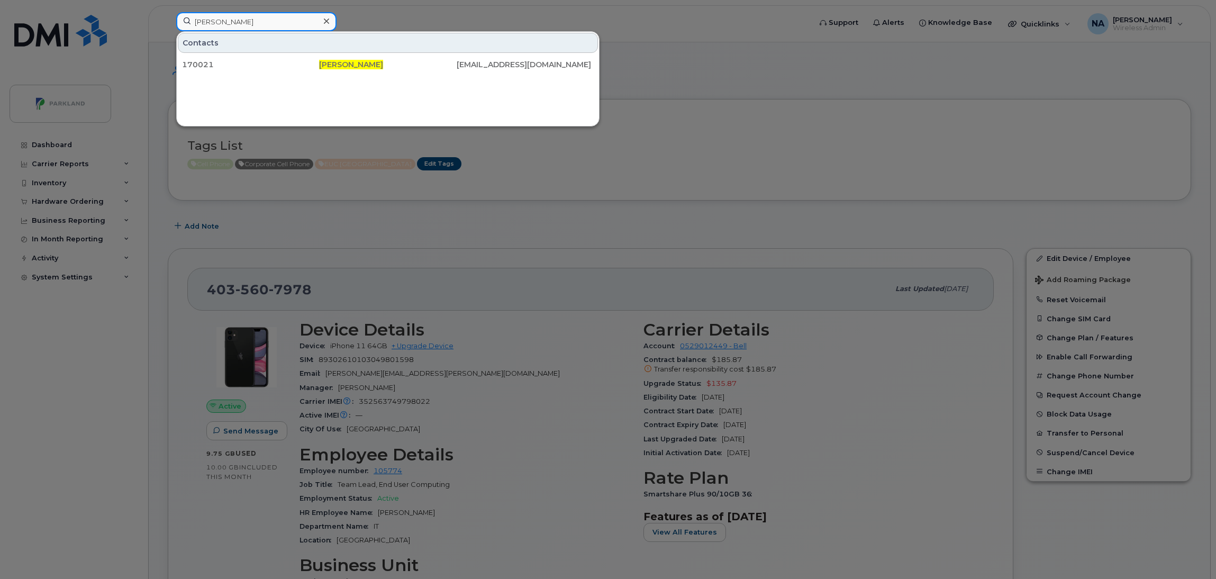
type input "[PERSON_NAME]"
click at [702, 189] on div at bounding box center [608, 289] width 1216 height 579
